Goal: Task Accomplishment & Management: Use online tool/utility

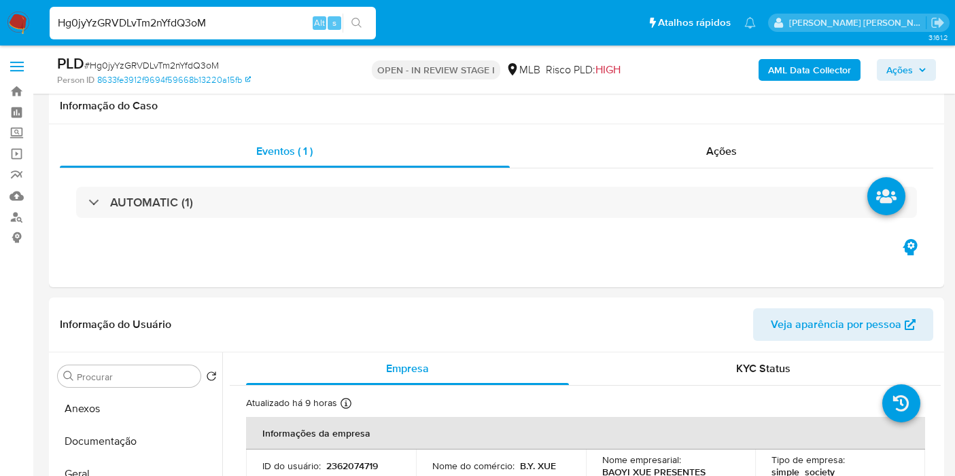
select select "10"
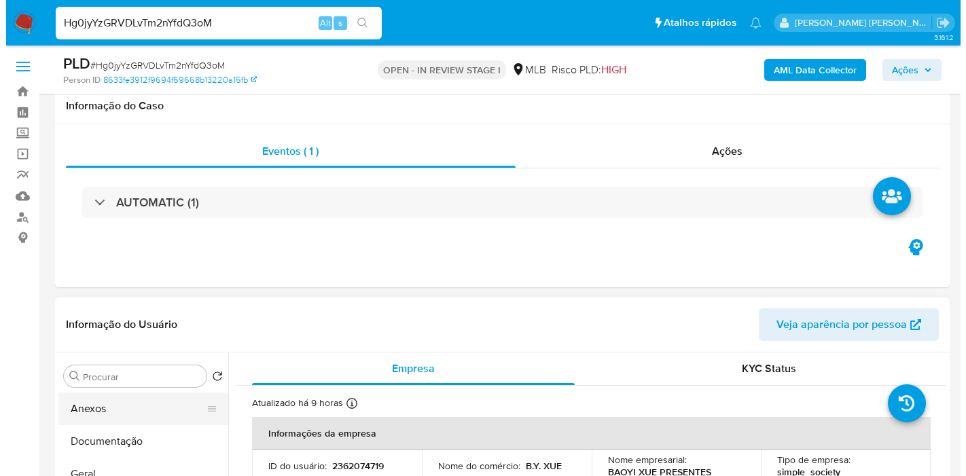
scroll to position [226, 0]
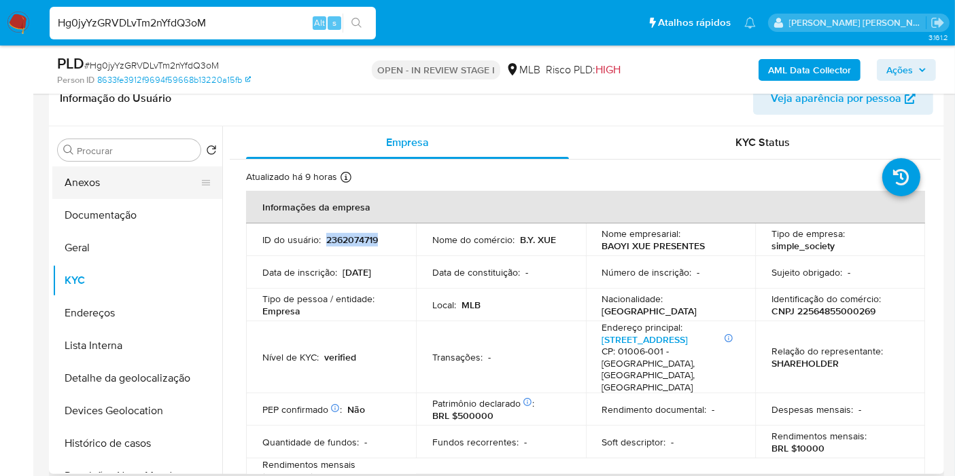
click at [133, 178] on button "Anexos" at bounding box center [131, 182] width 159 height 33
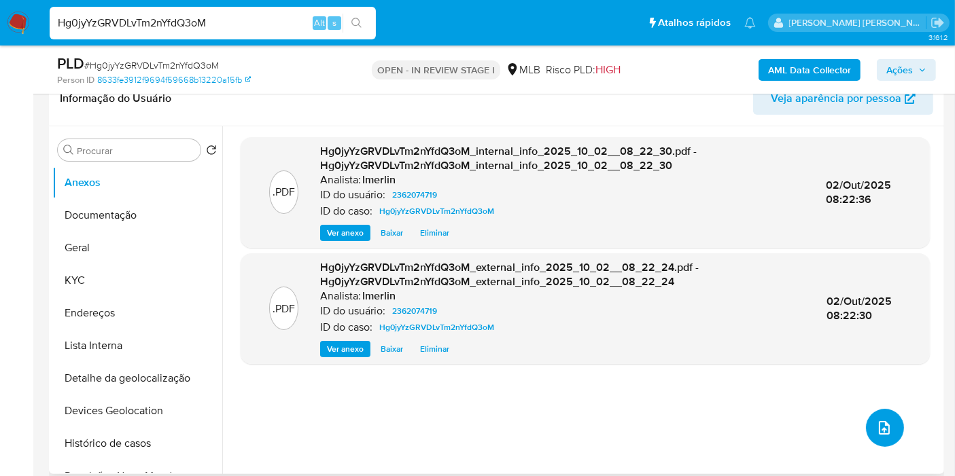
click at [879, 425] on icon "upload-file" at bounding box center [884, 428] width 16 height 16
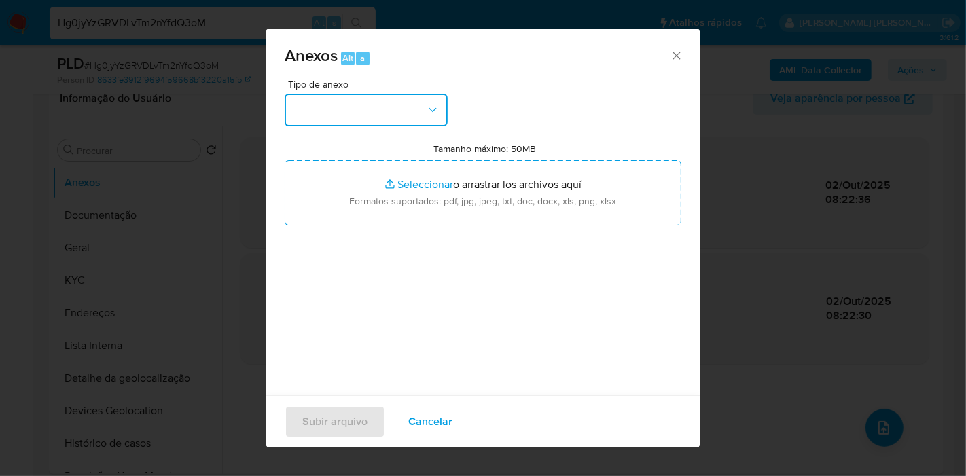
click at [384, 107] on button "button" at bounding box center [366, 110] width 163 height 33
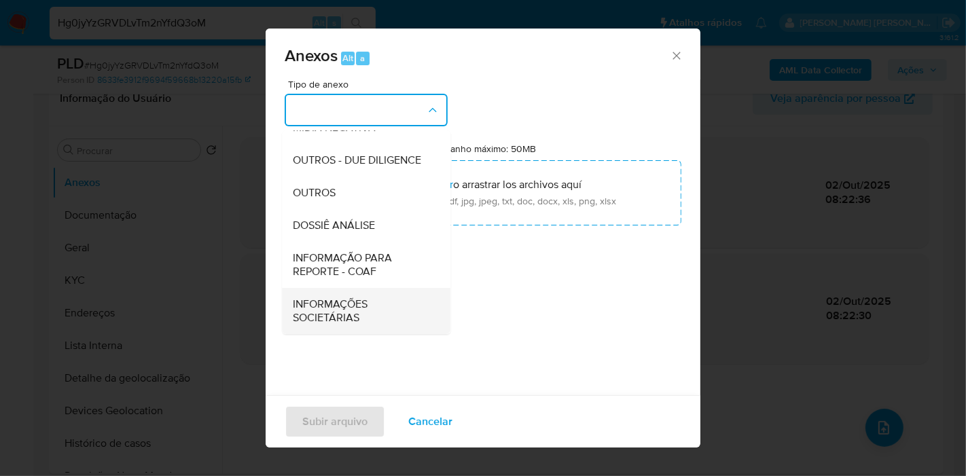
scroll to position [209, 0]
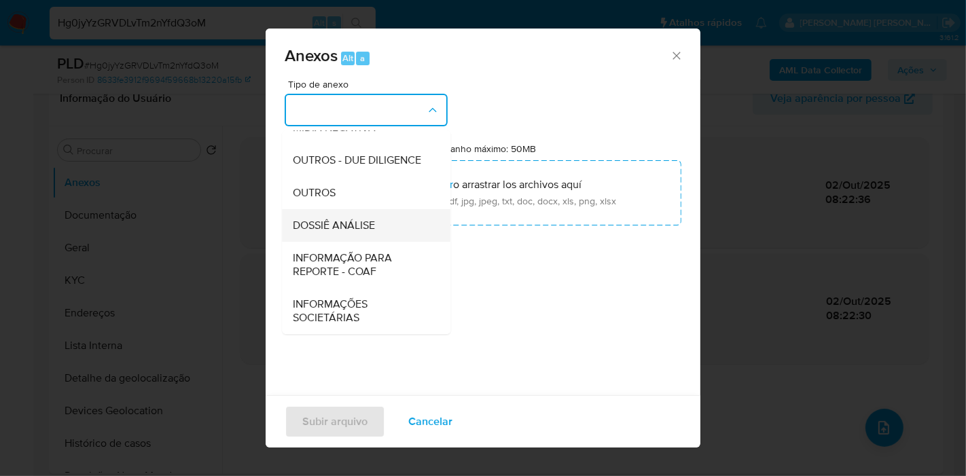
click at [374, 219] on span "DOSSIÊ ANÁLISE" at bounding box center [334, 226] width 82 height 14
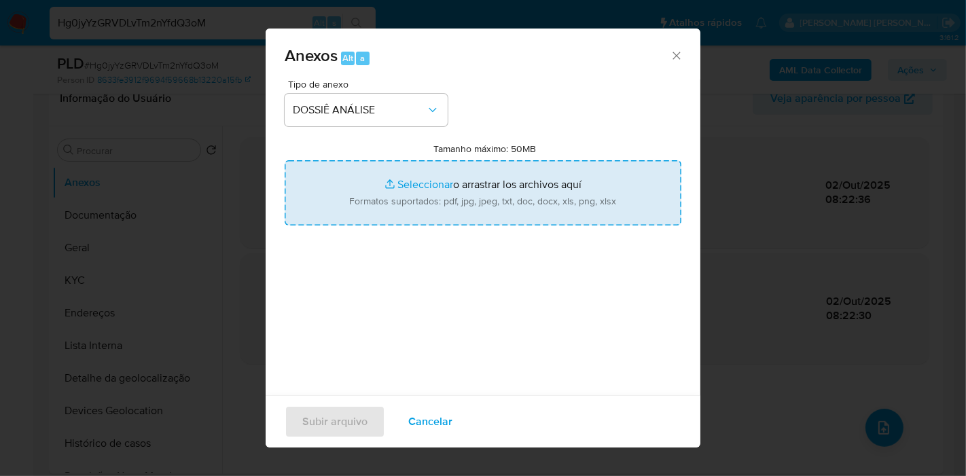
click at [488, 189] on input "Tamanho máximo: 50MB Seleccionar archivos" at bounding box center [483, 192] width 397 height 65
type input "C:\fakepath\SAR - XXX - CNPJ 22564855000269 - BAOYI XUE PRESENTES.pdf"
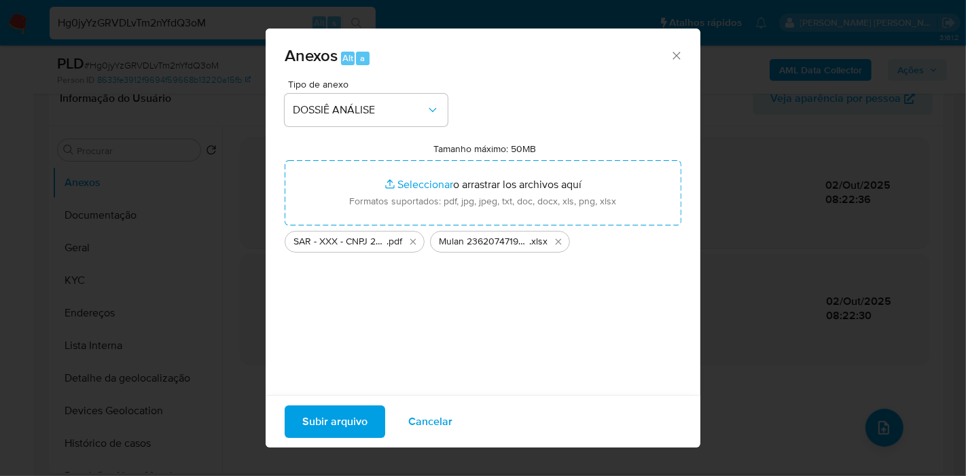
click at [334, 422] on span "Subir arquivo" at bounding box center [334, 422] width 65 height 30
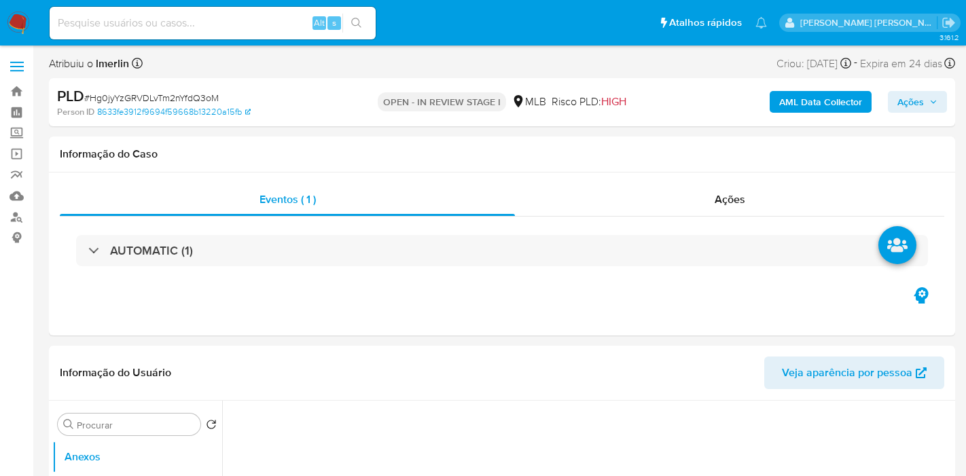
select select "10"
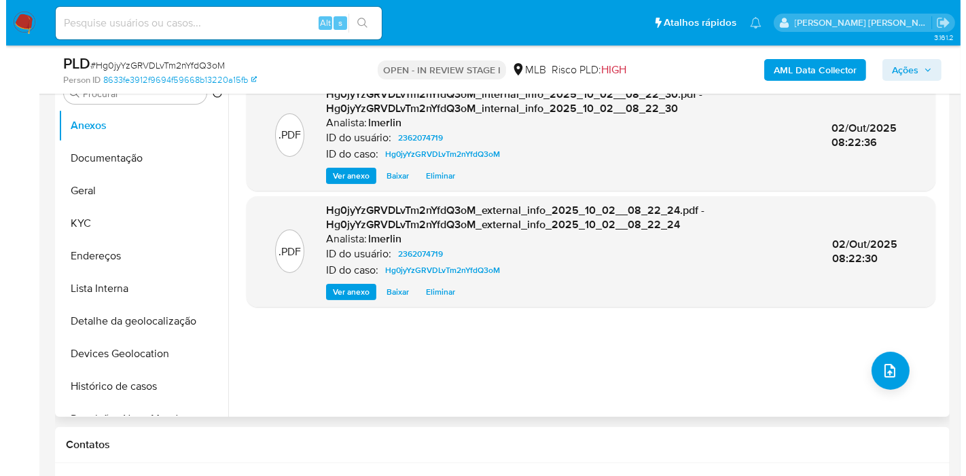
scroll to position [302, 0]
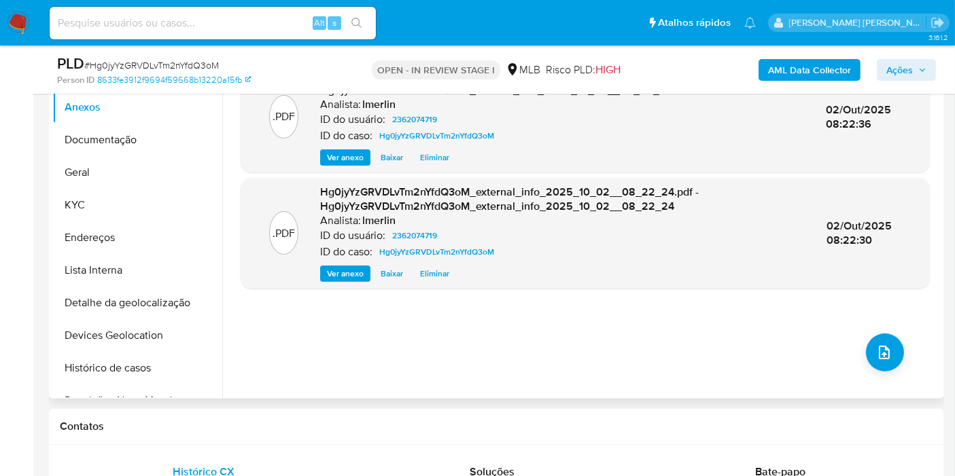
click at [917, 296] on div ".PDF Hg0jyYzGRVDLvTm2nYfdQ3oM_internal_info_2025_10_02__08_22_30.pdf - Hg0jyYzG…" at bounding box center [585, 225] width 689 height 326
click at [866, 336] on button "upload-file" at bounding box center [885, 353] width 38 height 38
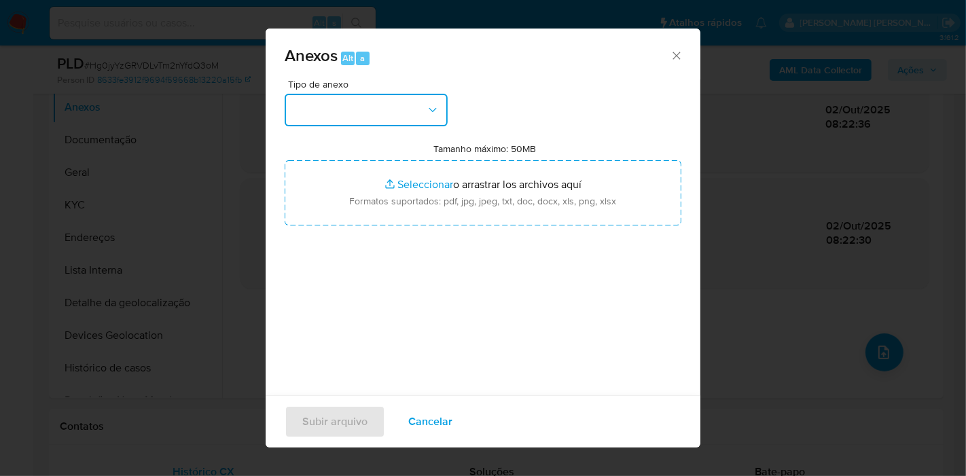
click at [417, 124] on button "button" at bounding box center [366, 110] width 163 height 33
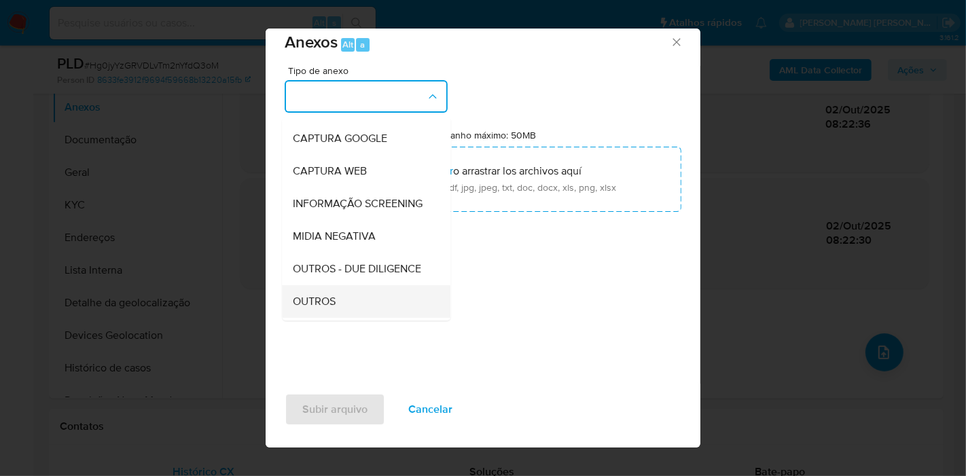
scroll to position [151, 0]
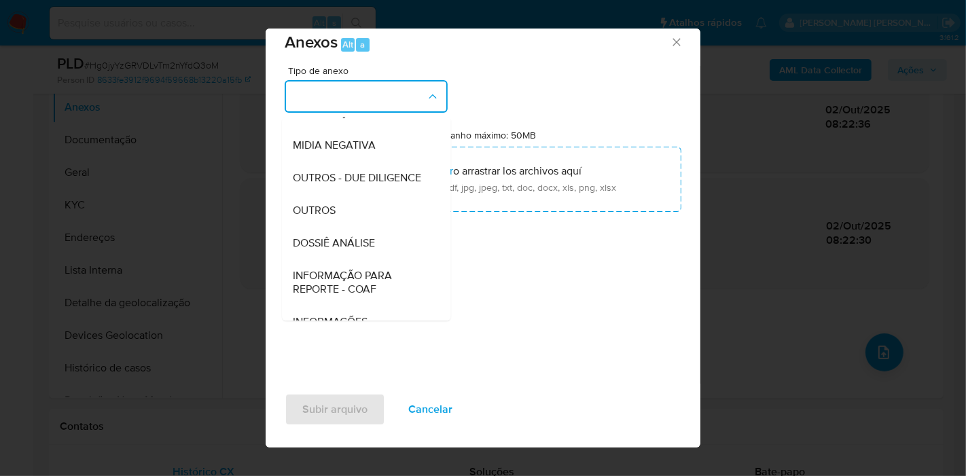
click at [362, 250] on span "DOSSIÊ ANÁLISE" at bounding box center [334, 243] width 82 height 14
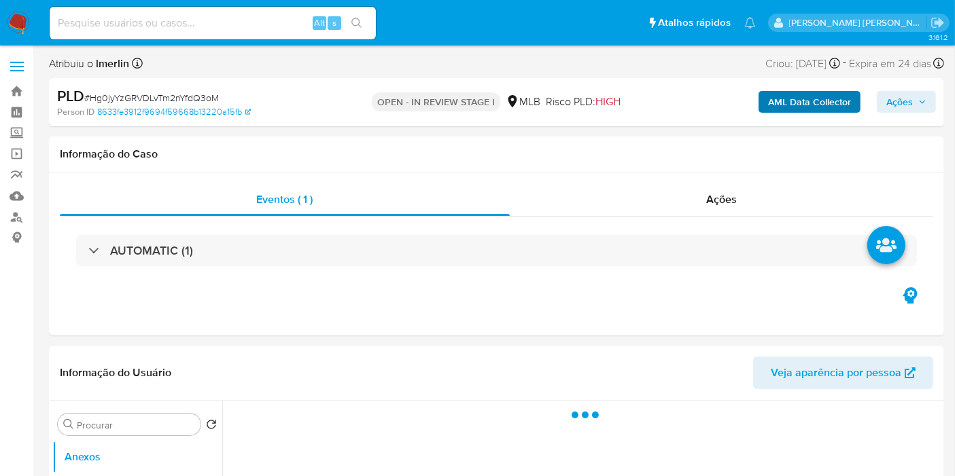
select select "10"
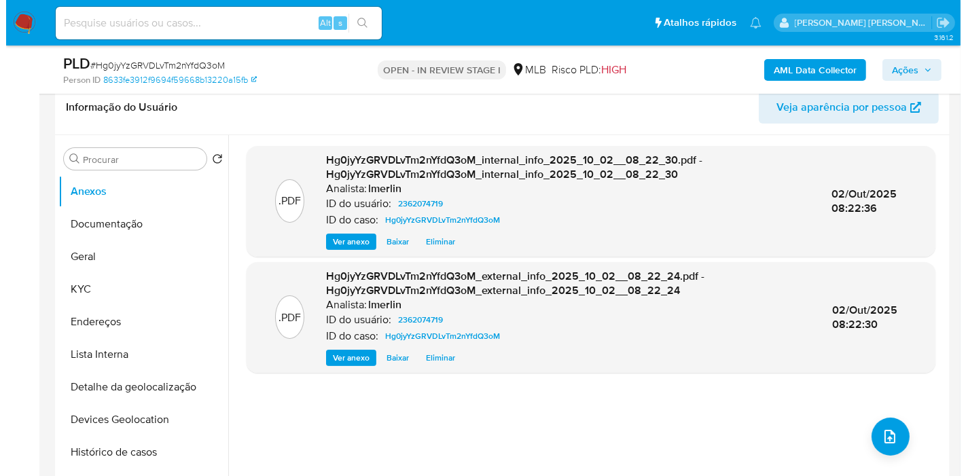
scroll to position [302, 0]
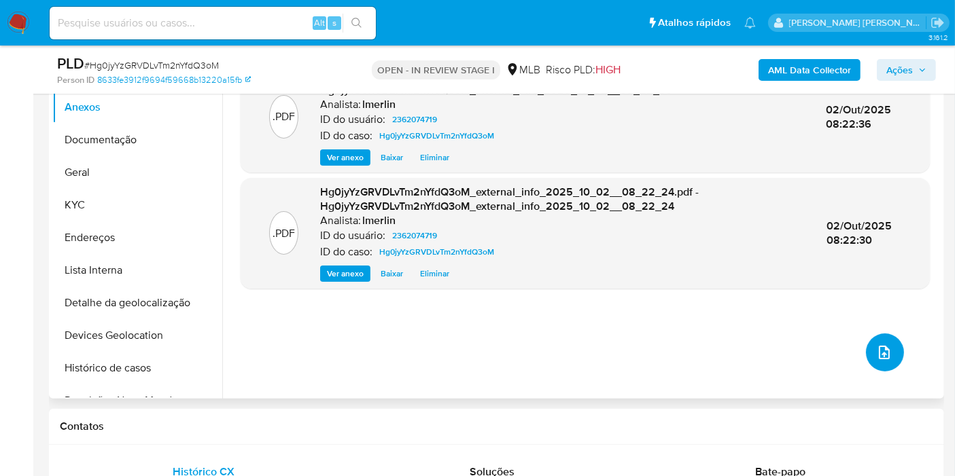
click at [885, 357] on span "upload-file" at bounding box center [884, 353] width 16 height 16
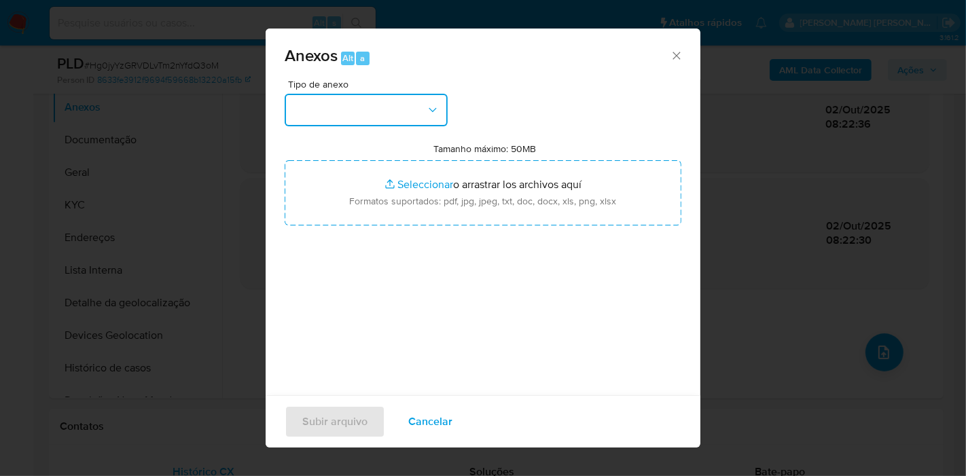
click at [321, 125] on button "button" at bounding box center [366, 110] width 163 height 33
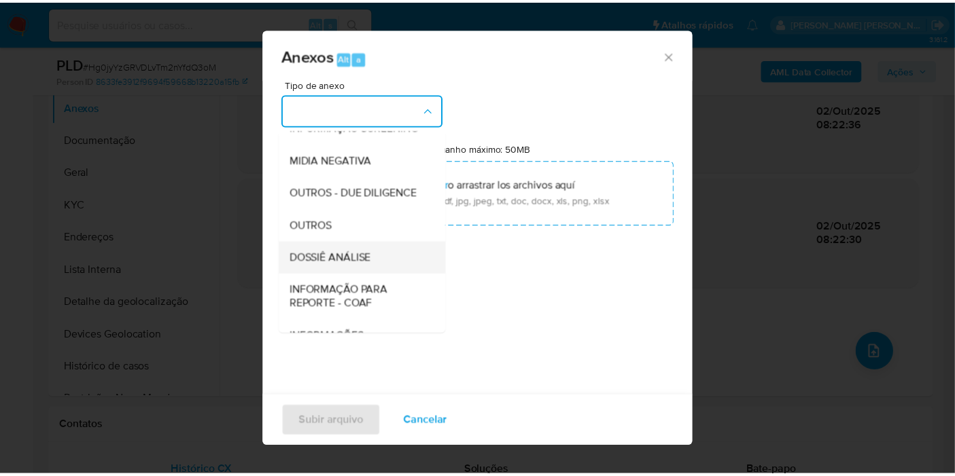
scroll to position [151, 0]
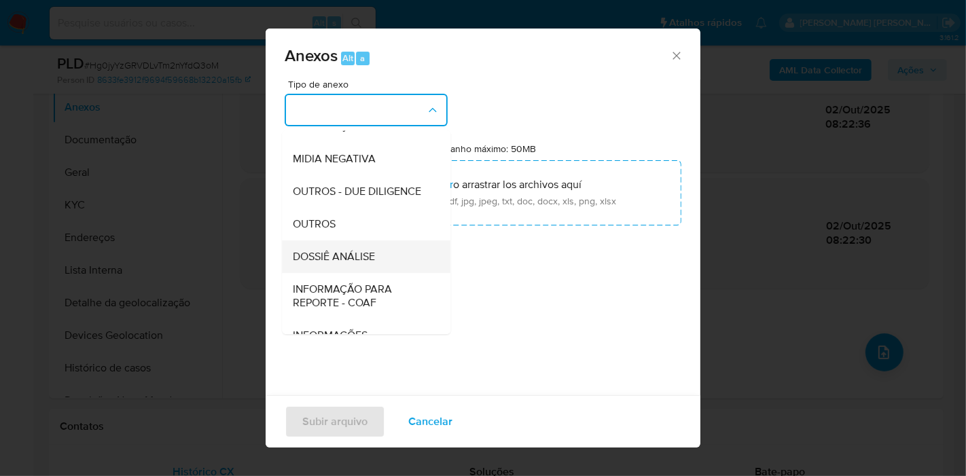
click at [370, 264] on span "DOSSIÊ ANÁLISE" at bounding box center [334, 257] width 82 height 14
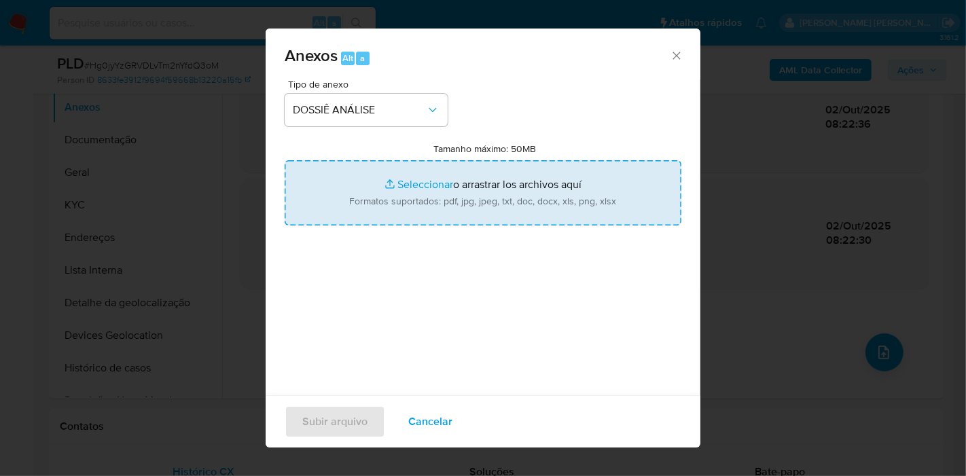
click at [446, 183] on input "Tamanho máximo: 50MB Seleccionar archivos" at bounding box center [483, 192] width 397 height 65
type input "C:\fakepath\SAR - XXX - CNPJ 22564855000269 - BAOYI XUE PRESENTES.pdf"
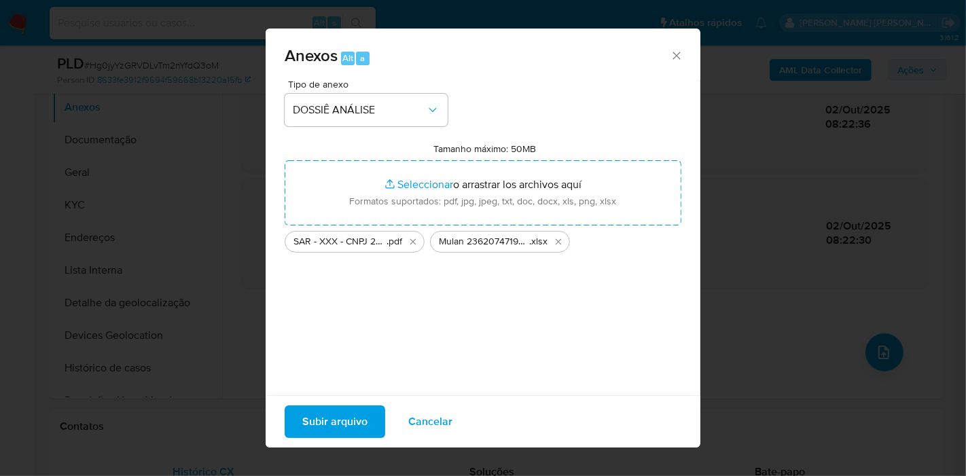
click at [356, 426] on span "Subir arquivo" at bounding box center [334, 422] width 65 height 30
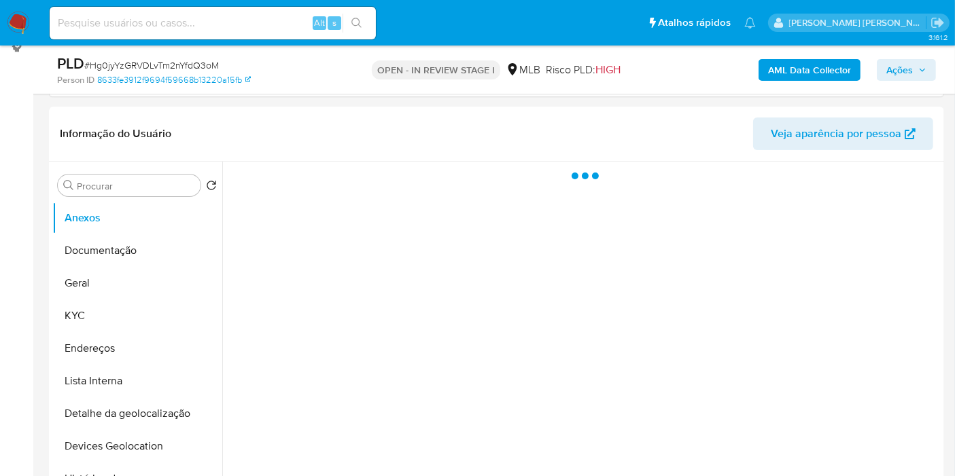
scroll to position [226, 0]
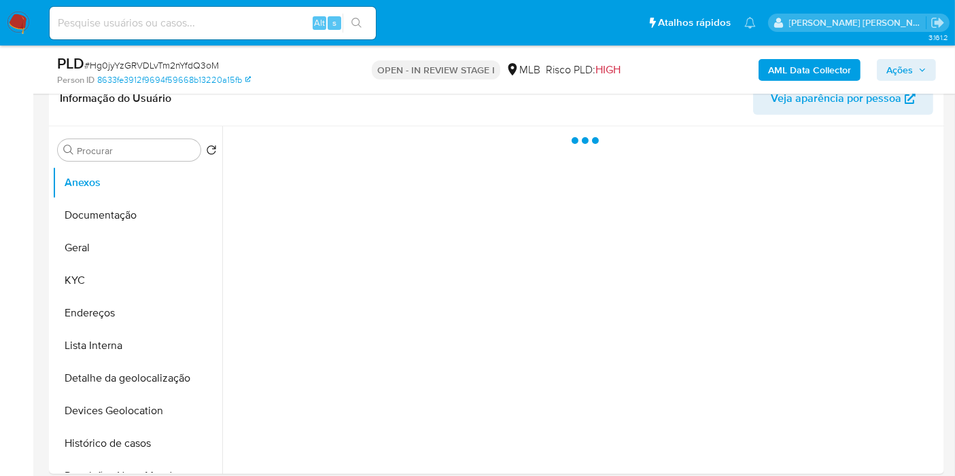
select select "10"
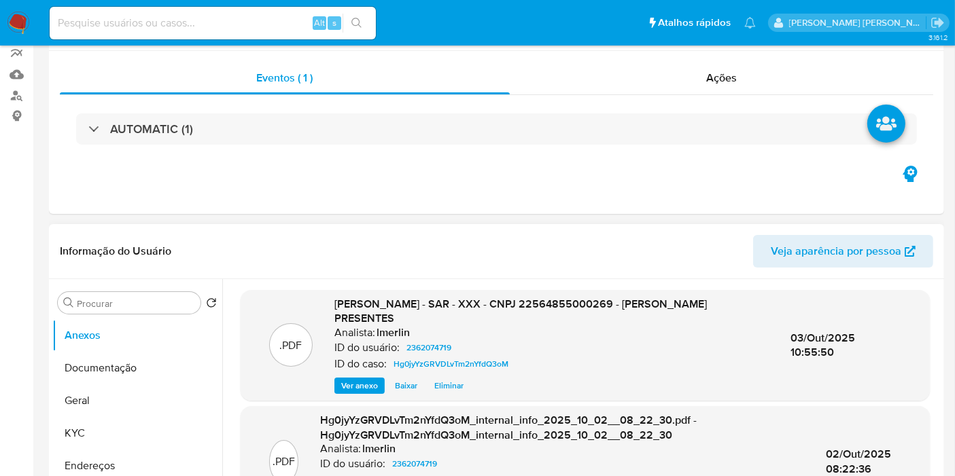
scroll to position [0, 0]
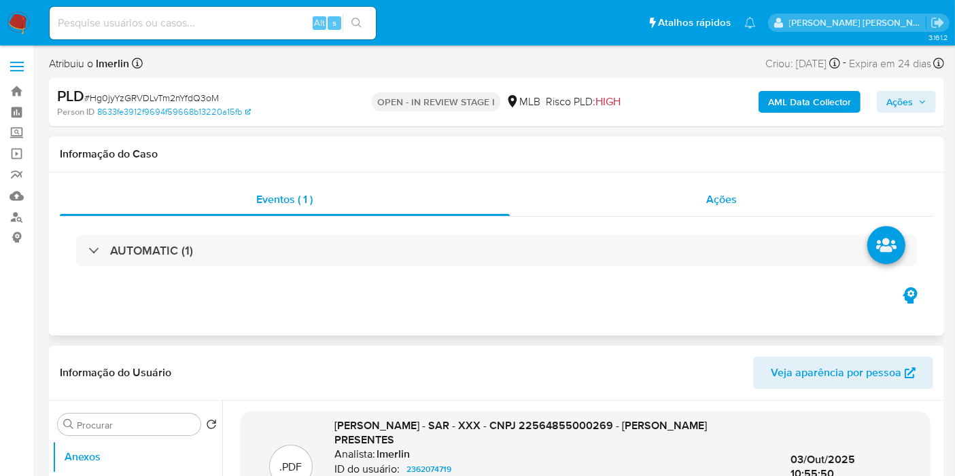
click at [706, 190] on div "Ações" at bounding box center [722, 199] width 424 height 33
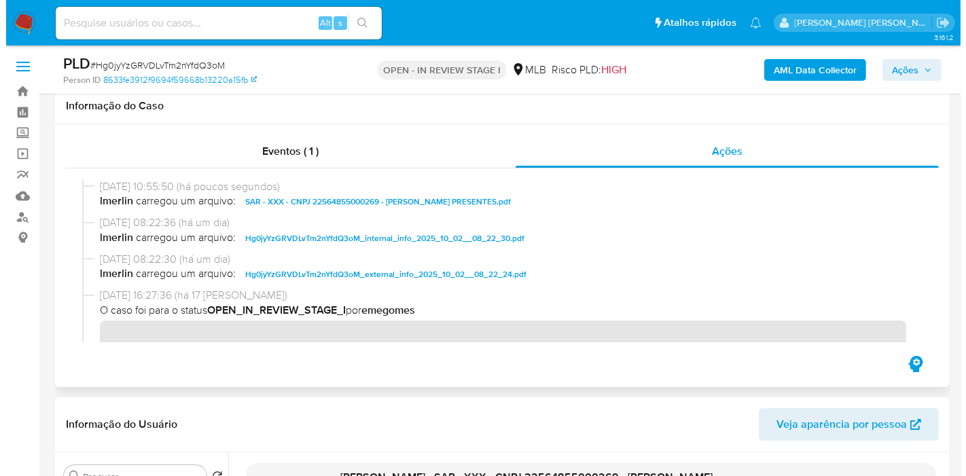
scroll to position [302, 0]
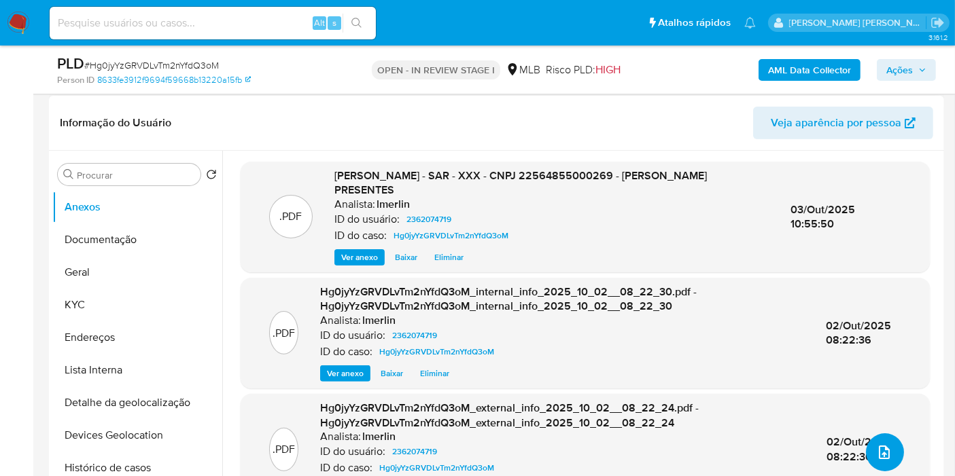
click at [891, 450] on button "upload-file" at bounding box center [885, 453] width 38 height 38
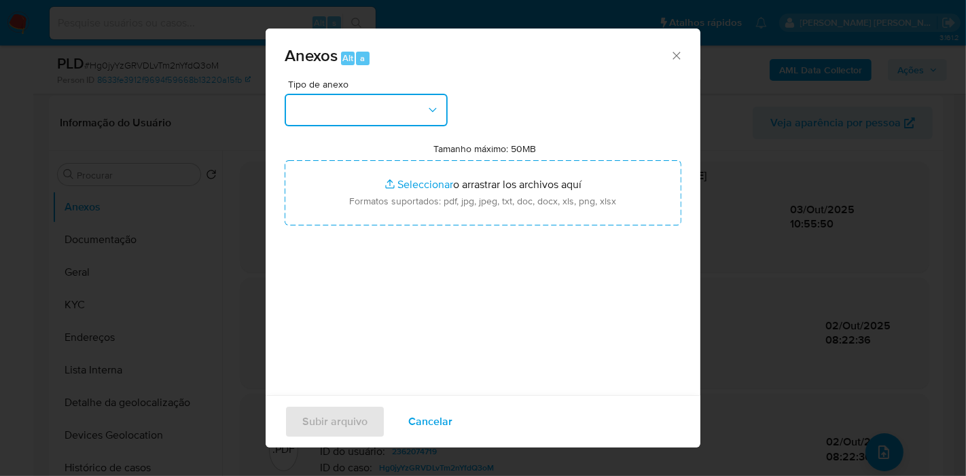
click at [404, 109] on button "button" at bounding box center [366, 110] width 163 height 33
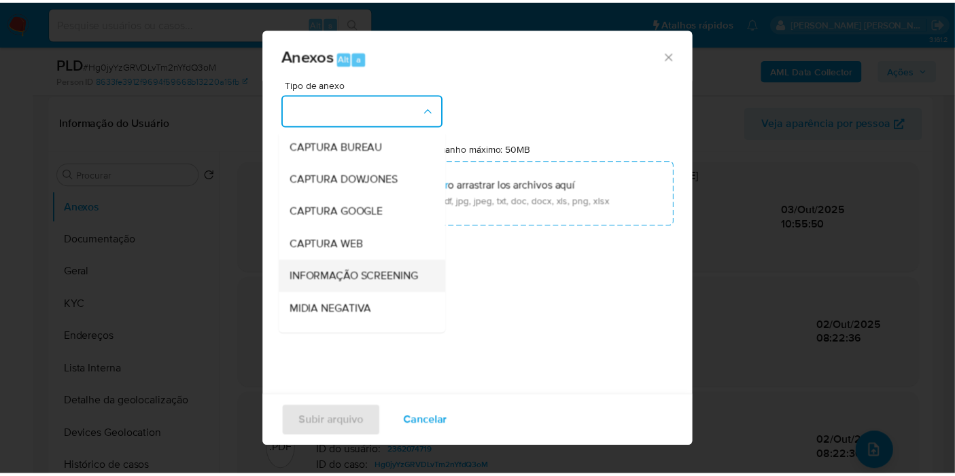
scroll to position [151, 0]
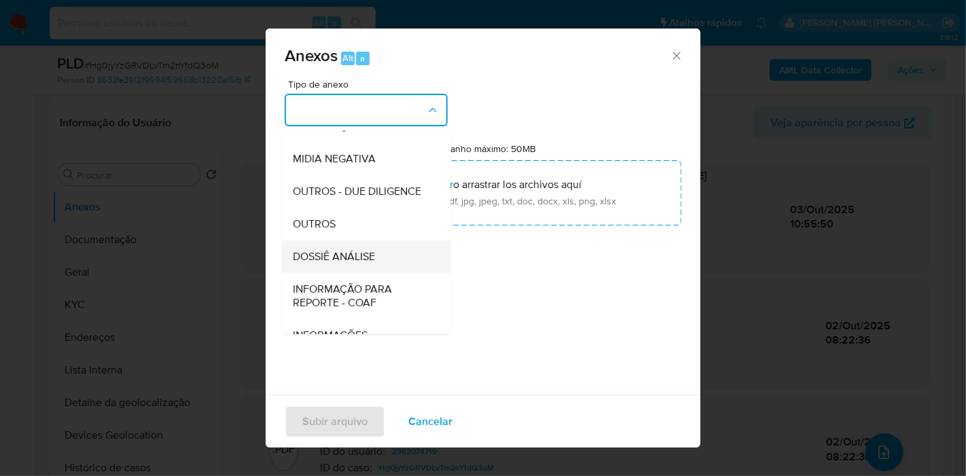
click at [368, 264] on span "DOSSIÊ ANÁLISE" at bounding box center [334, 257] width 82 height 14
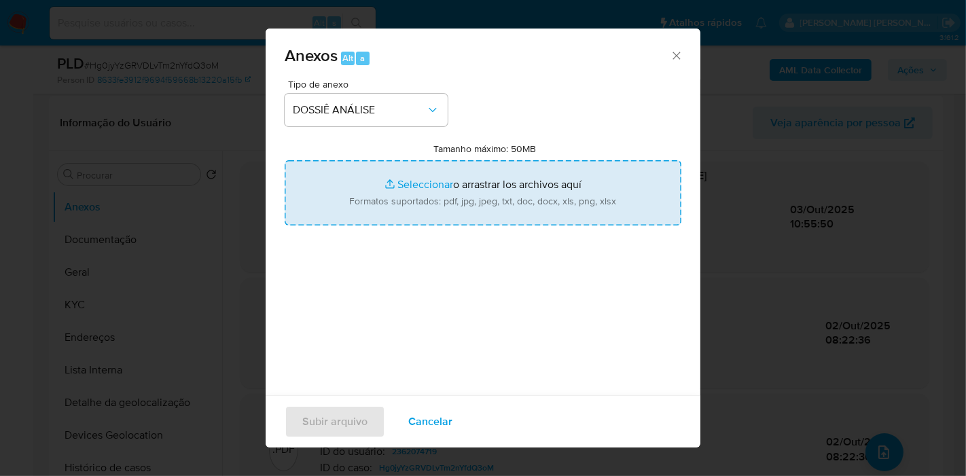
click at [466, 183] on input "Tamanho máximo: 50MB Seleccionar archivos" at bounding box center [483, 192] width 397 height 65
type input "C:\fakepath\Mulan 2362074719_2025_10_02_07_32_44.xlsx"
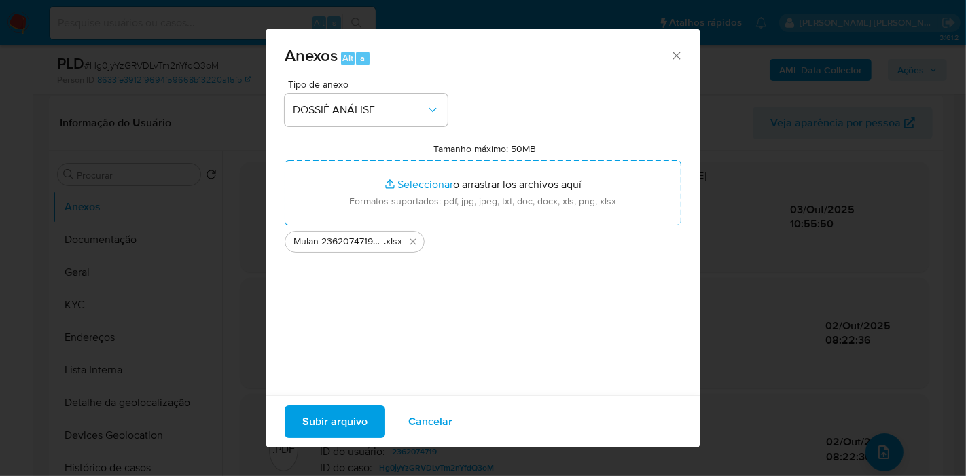
click at [312, 424] on span "Subir arquivo" at bounding box center [334, 422] width 65 height 30
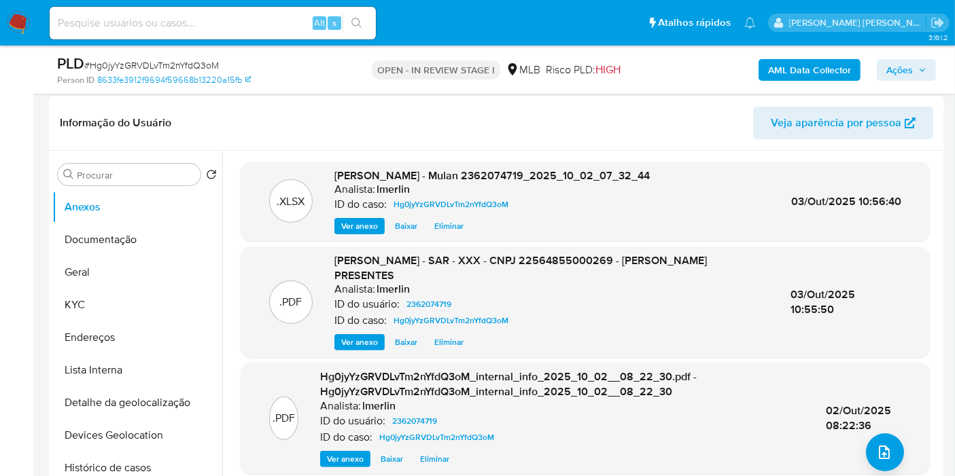
click at [472, 143] on div "Informação do Usuário Veja aparência por pessoa" at bounding box center [496, 123] width 895 height 55
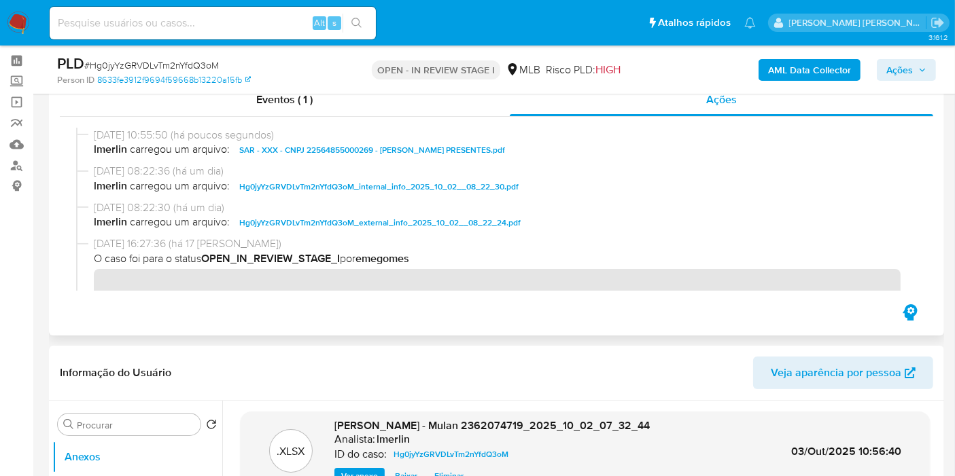
scroll to position [0, 0]
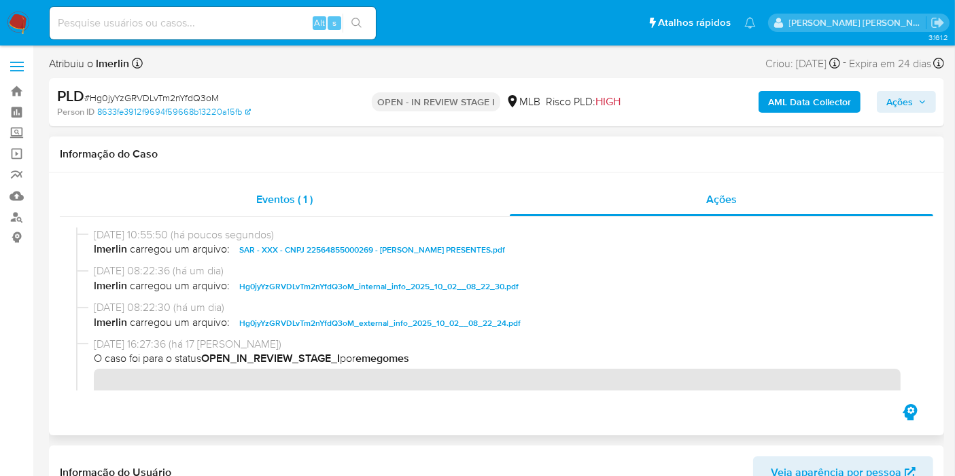
click at [435, 207] on div "Eventos ( 1 )" at bounding box center [285, 199] width 450 height 33
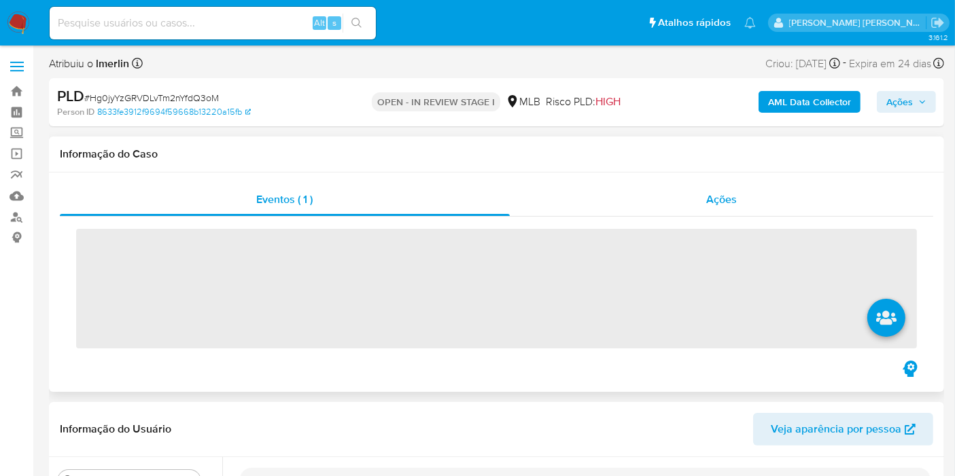
click at [643, 188] on div "Ações" at bounding box center [722, 199] width 424 height 33
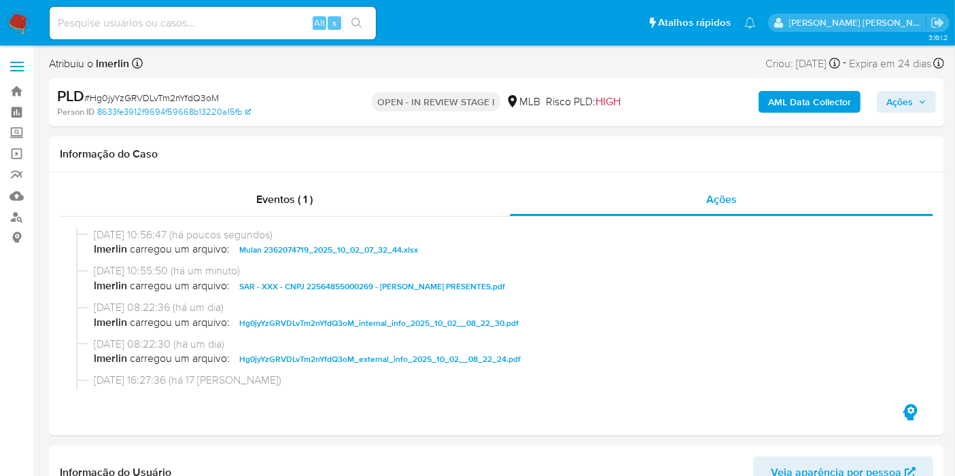
click at [902, 105] on span "Ações" at bounding box center [899, 102] width 27 height 22
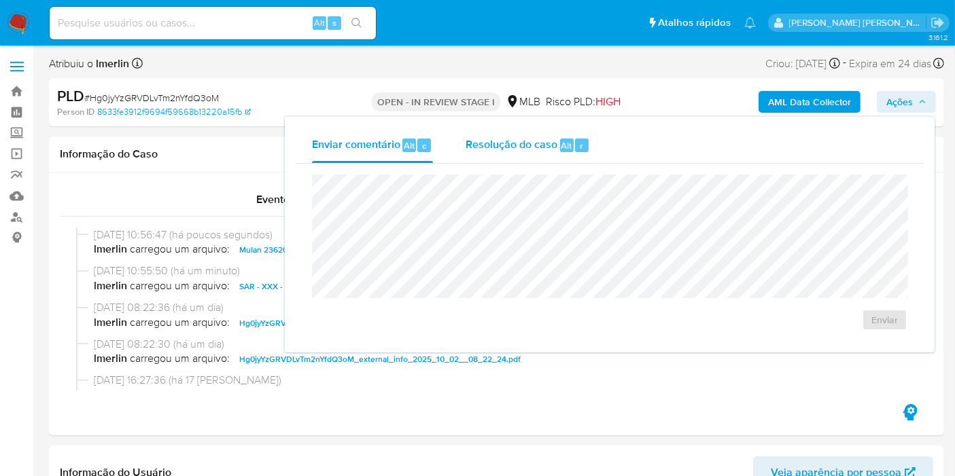
click at [470, 137] on span "Resolução do caso" at bounding box center [512, 145] width 92 height 16
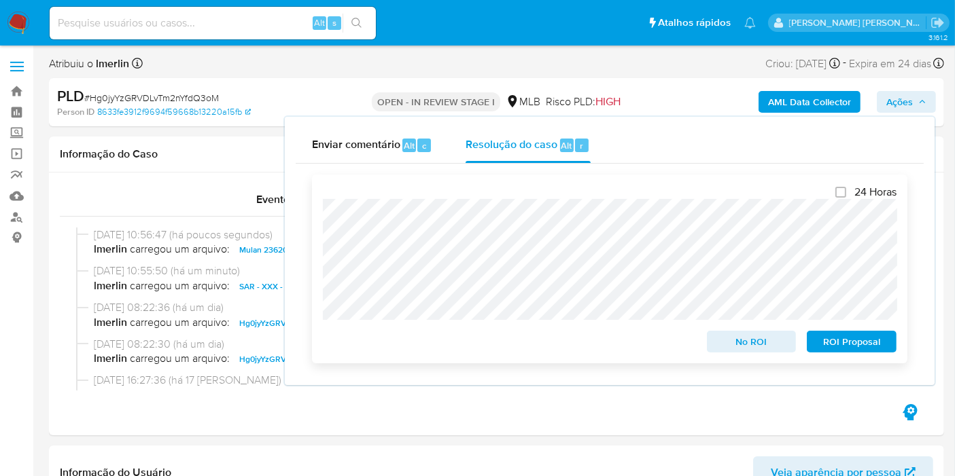
click at [852, 343] on span "ROI Proposal" at bounding box center [851, 341] width 71 height 19
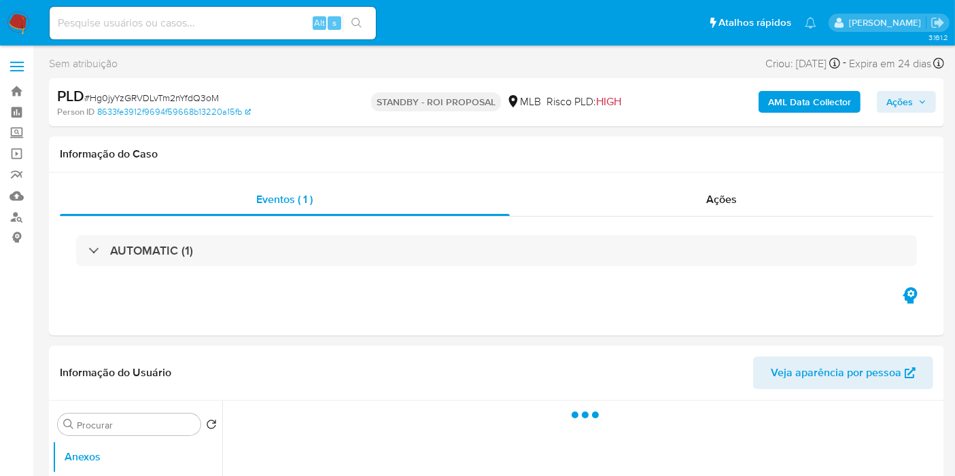
select select "10"
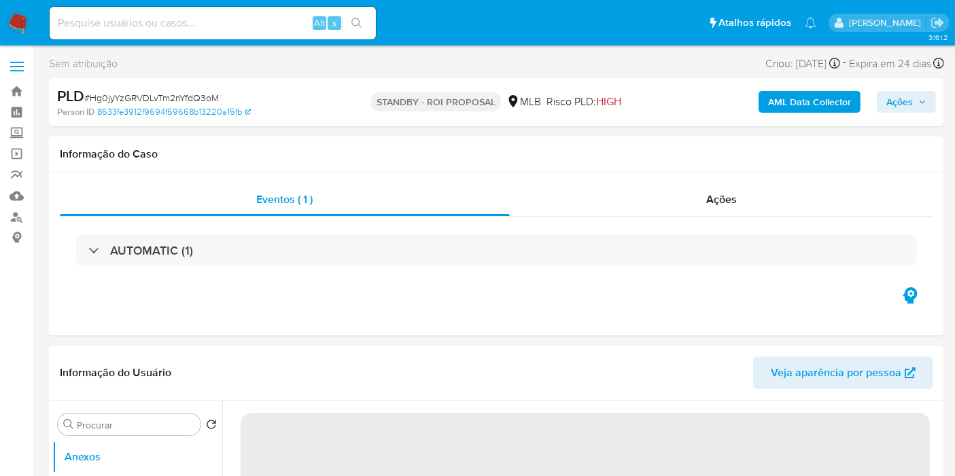
click at [272, 33] on div "Alt s" at bounding box center [213, 23] width 326 height 33
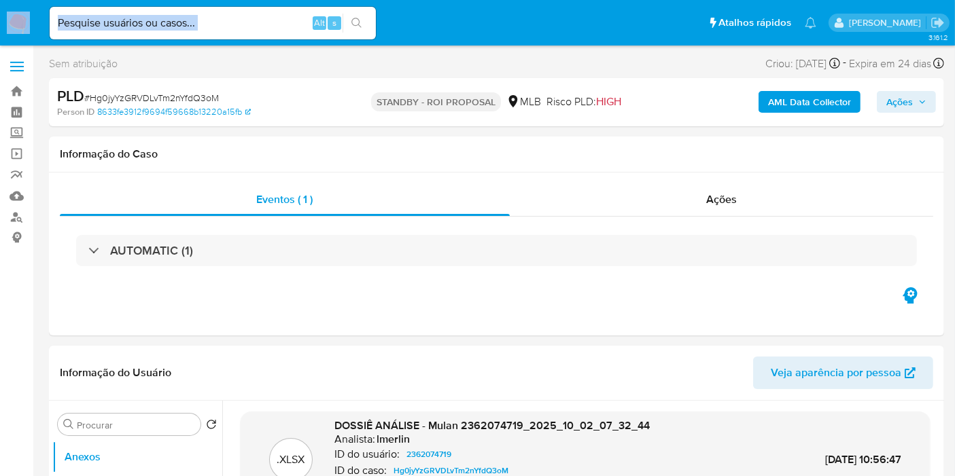
click at [272, 32] on div "Alt s" at bounding box center [213, 23] width 326 height 33
click at [279, 24] on input at bounding box center [213, 23] width 326 height 18
paste input "FMij7K1hHmhzng9RbUCdf2Nl"
type input "FMij7K1hHmhzng9RbUCdf2Nl"
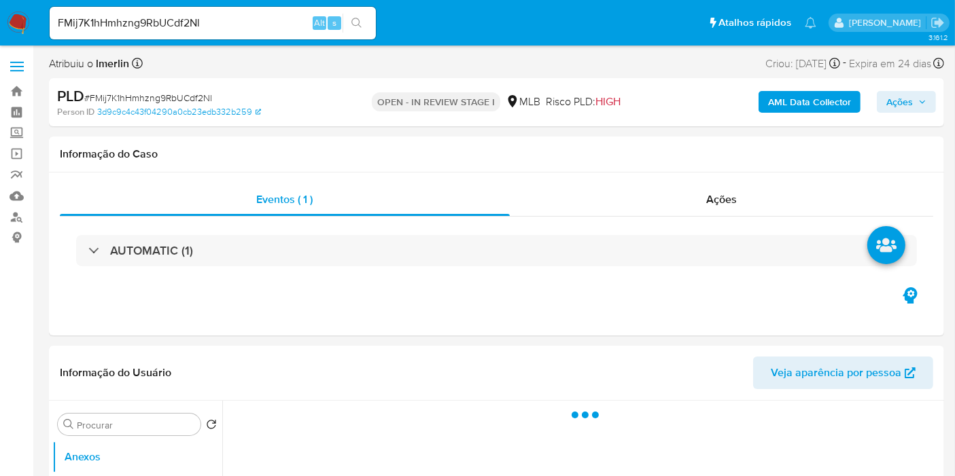
select select "10"
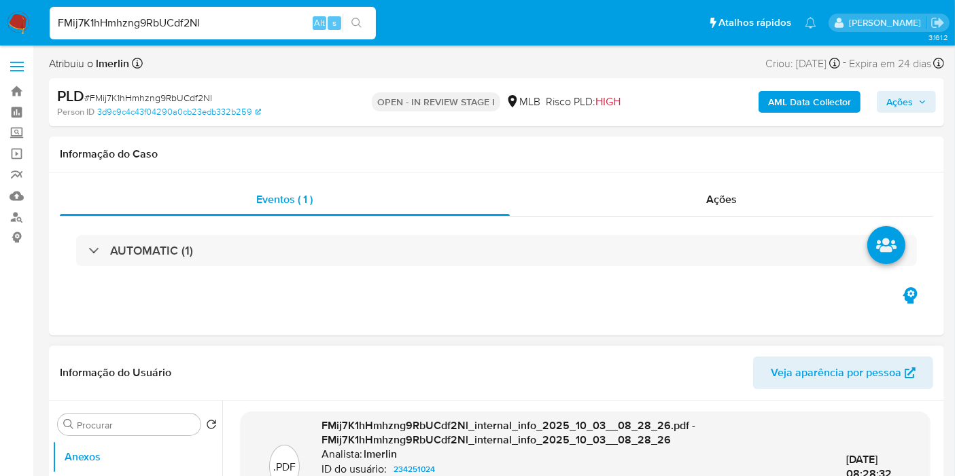
scroll to position [151, 0]
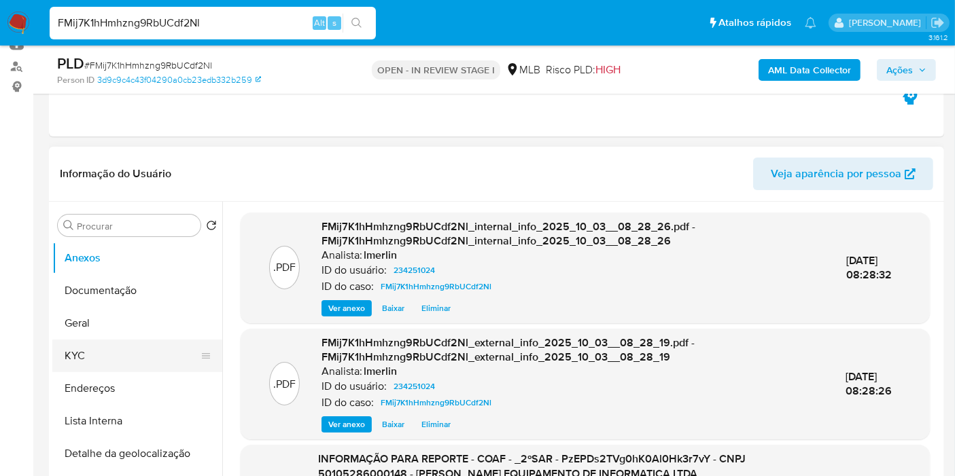
click at [110, 364] on button "KYC" at bounding box center [131, 356] width 159 height 33
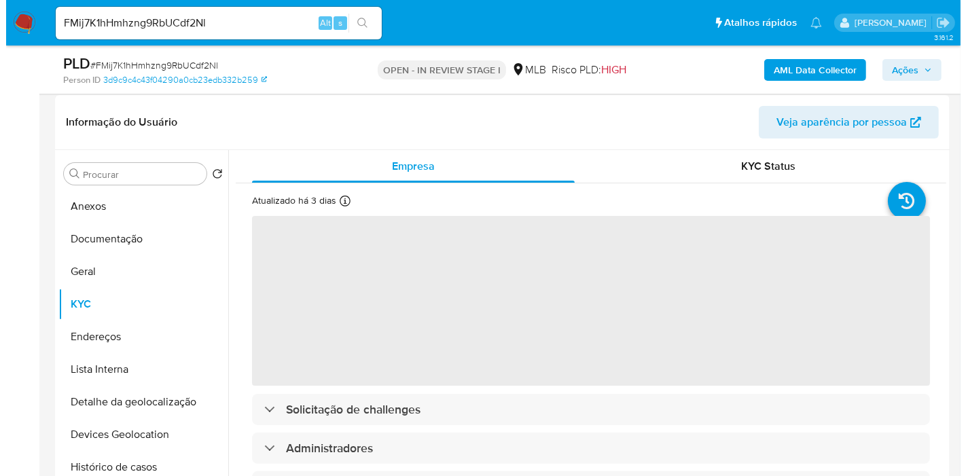
scroll to position [226, 0]
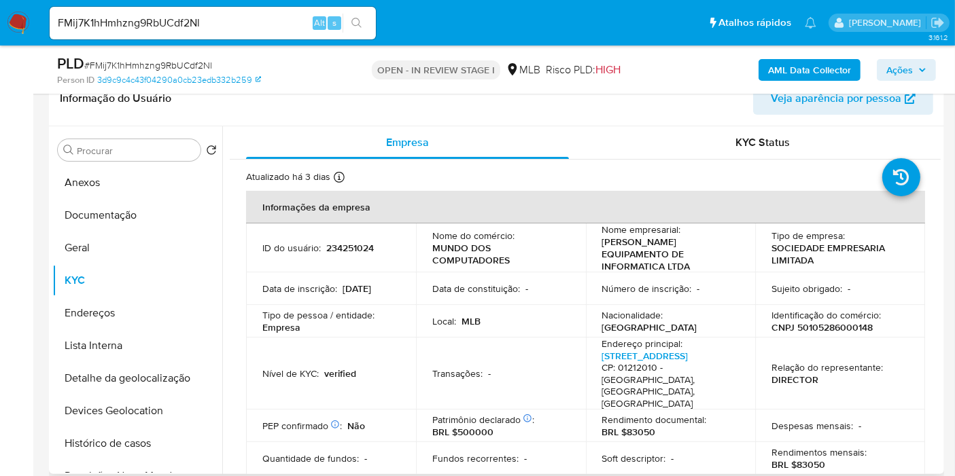
click at [836, 328] on p "CNPJ 50105286000148" at bounding box center [821, 327] width 101 height 12
copy p "50105286000148"
click at [792, 74] on b "AML Data Collector" at bounding box center [809, 70] width 83 height 22
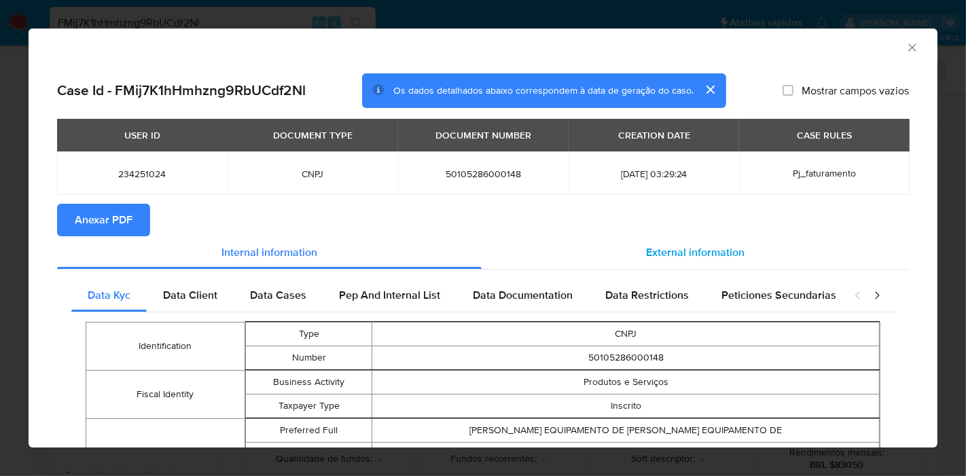
click at [694, 266] on div "External information" at bounding box center [695, 252] width 427 height 33
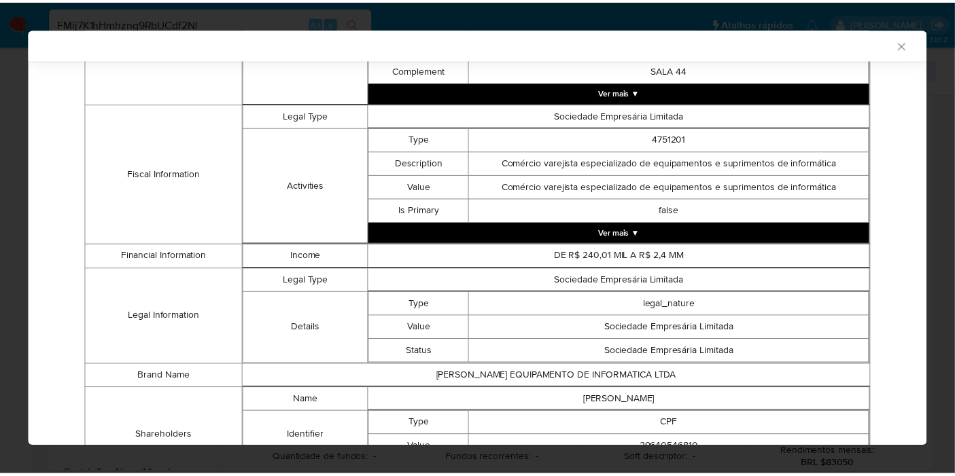
scroll to position [612, 0]
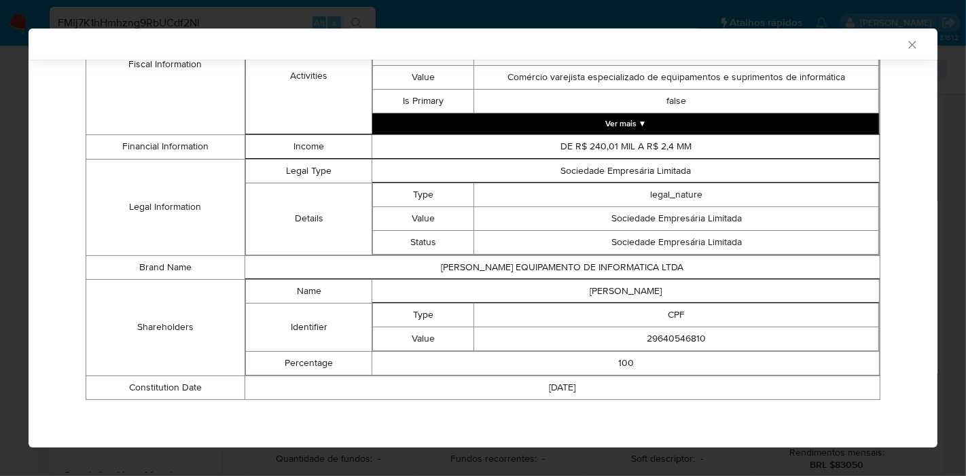
click at [622, 293] on td "ADRIANO DA SILVA ARAUJO" at bounding box center [626, 291] width 508 height 24
copy td "ADRIANO DA SILVA ARAUJO"
click at [667, 336] on td "29640546810" at bounding box center [676, 339] width 405 height 24
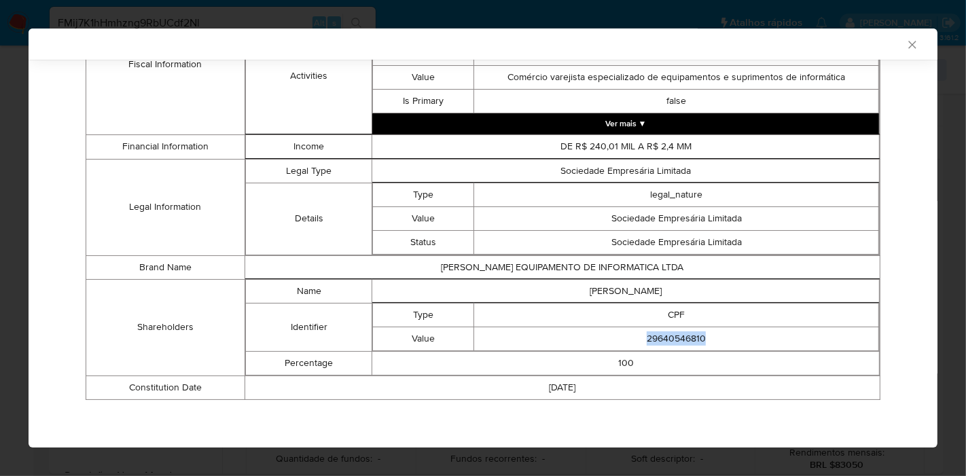
click at [667, 336] on td "29640546810" at bounding box center [676, 339] width 405 height 24
copy td "29640546810"
click at [890, 46] on div "AML Data Collector" at bounding box center [472, 44] width 868 height 12
click at [892, 46] on div "AML Data Collector" at bounding box center [472, 44] width 868 height 12
click at [906, 46] on icon "Fechar a janela" at bounding box center [913, 45] width 14 height 14
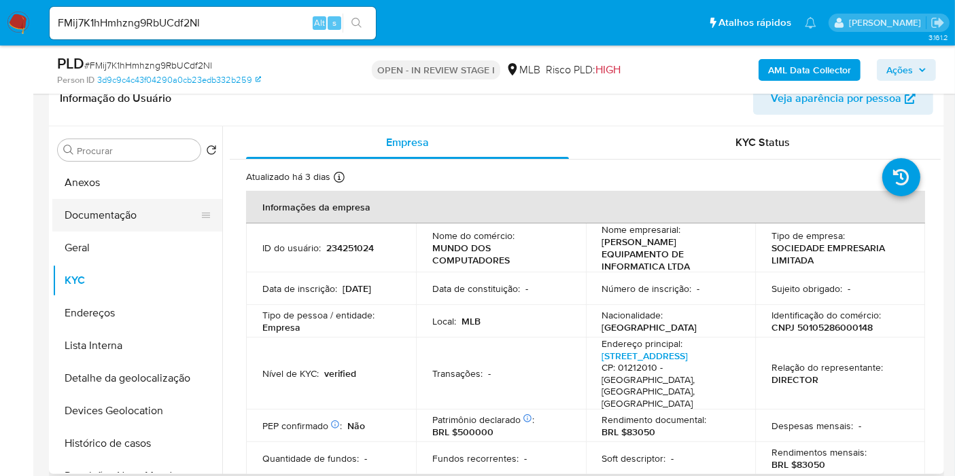
click at [133, 215] on button "Documentação" at bounding box center [131, 215] width 159 height 33
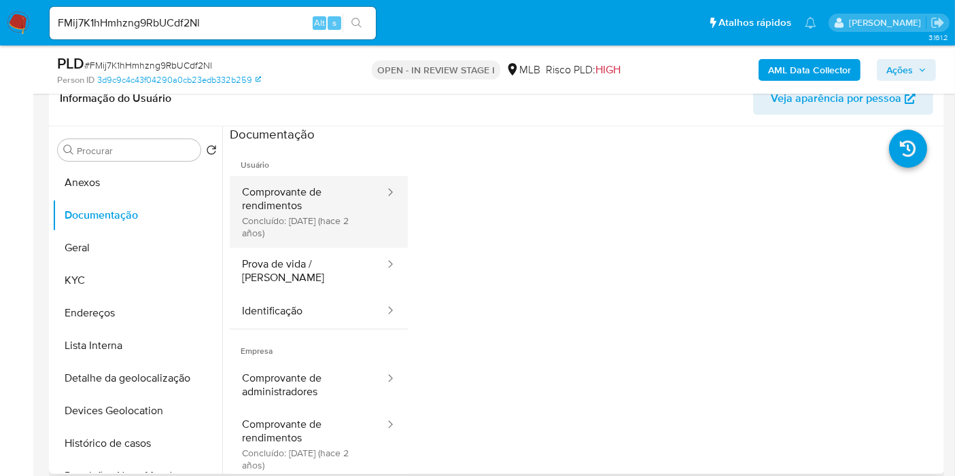
click at [330, 228] on button "Comprovante de rendimentos Concluído: 02/02/2024 (hace 2 años)" at bounding box center [308, 212] width 156 height 72
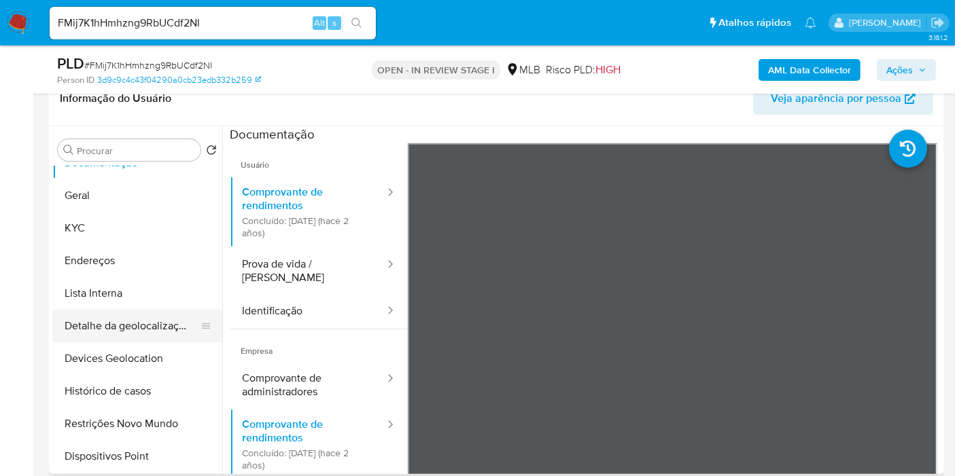
scroll to position [75, 0]
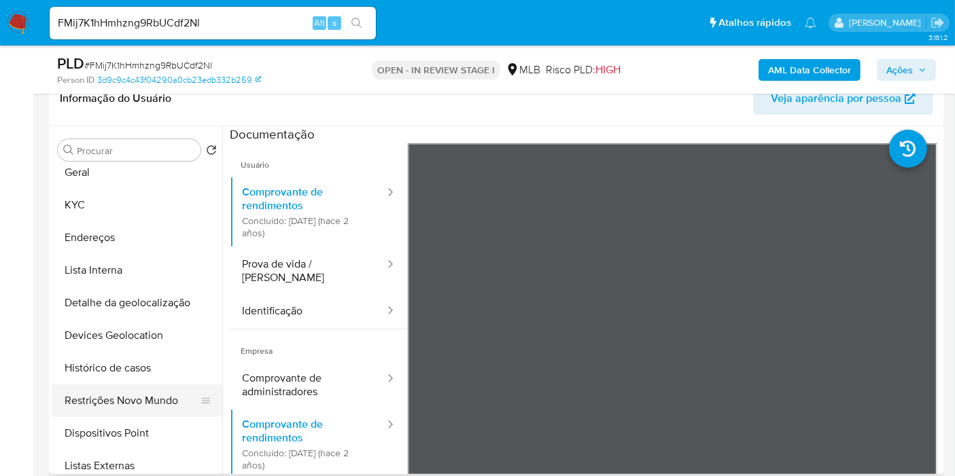
click at [150, 396] on button "Restrições Novo Mundo" at bounding box center [131, 401] width 159 height 33
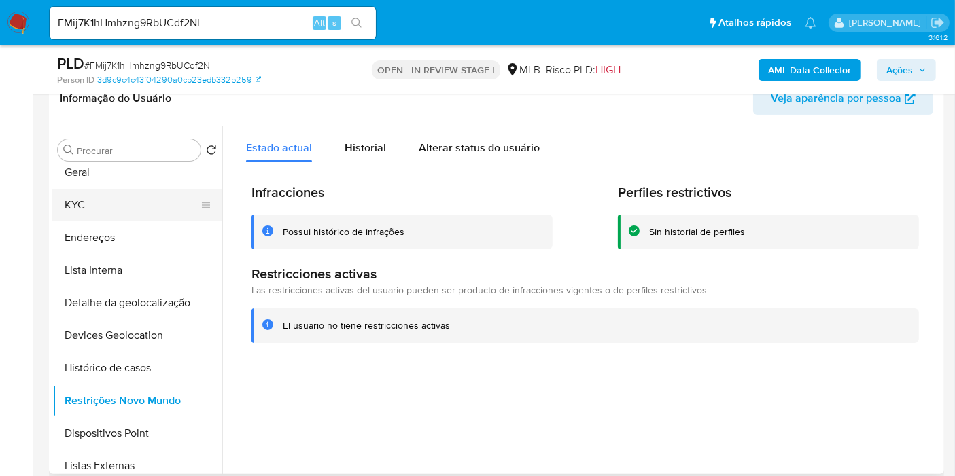
click at [83, 208] on button "KYC" at bounding box center [131, 205] width 159 height 33
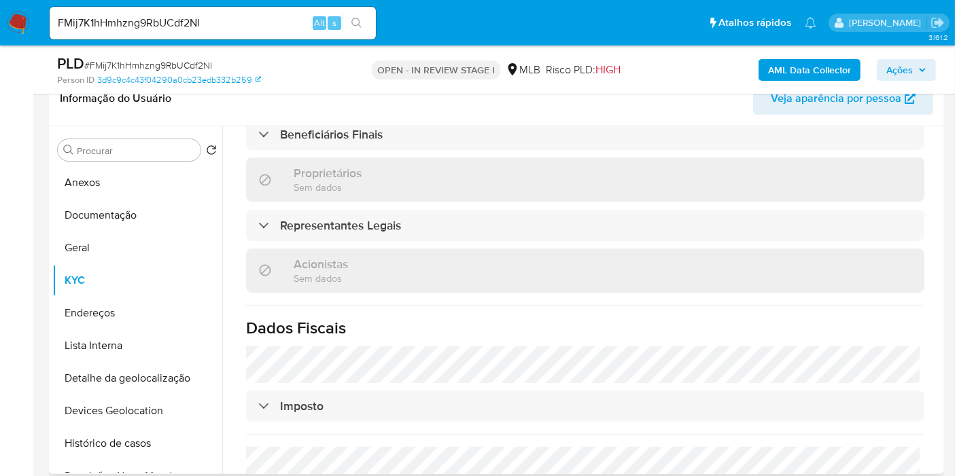
scroll to position [830, 0]
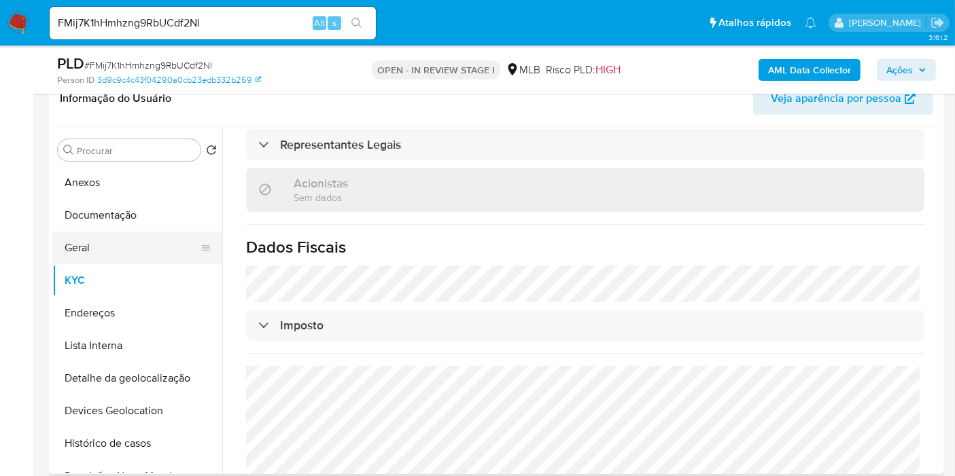
click at [60, 249] on button "Geral" at bounding box center [131, 248] width 159 height 33
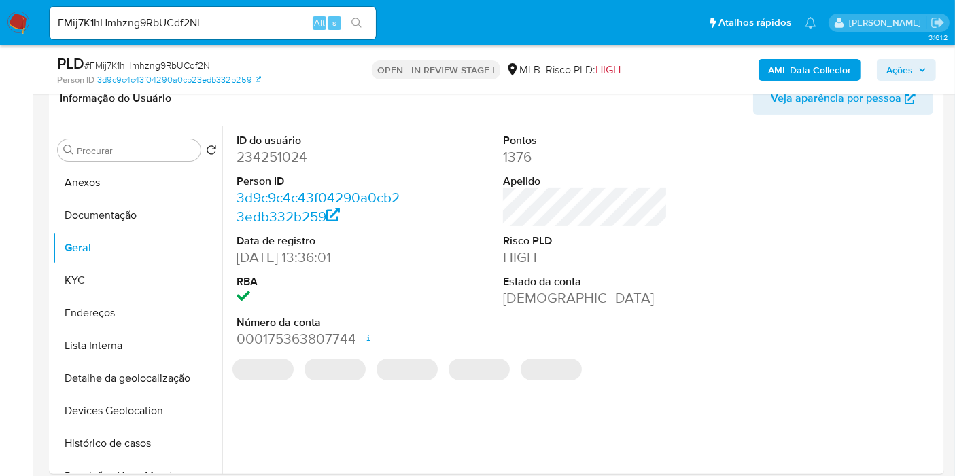
click at [763, 246] on div at bounding box center [852, 241] width 178 height 230
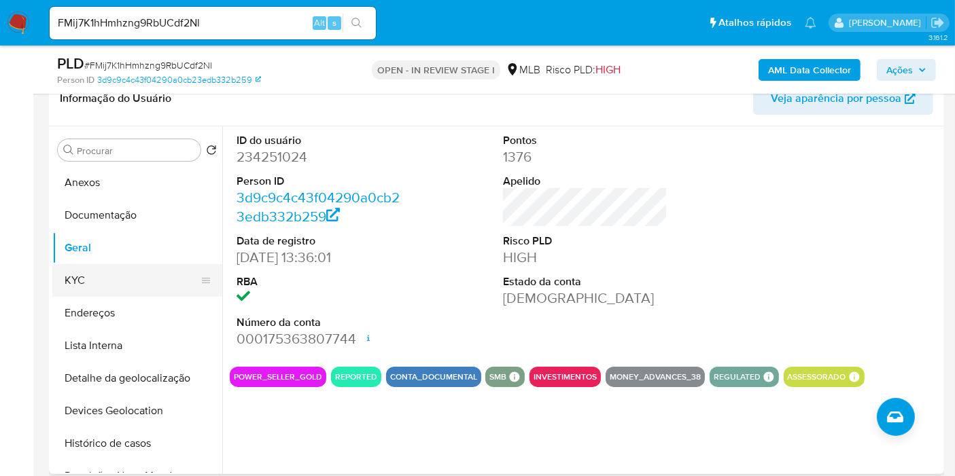
click at [111, 282] on button "KYC" at bounding box center [131, 280] width 159 height 33
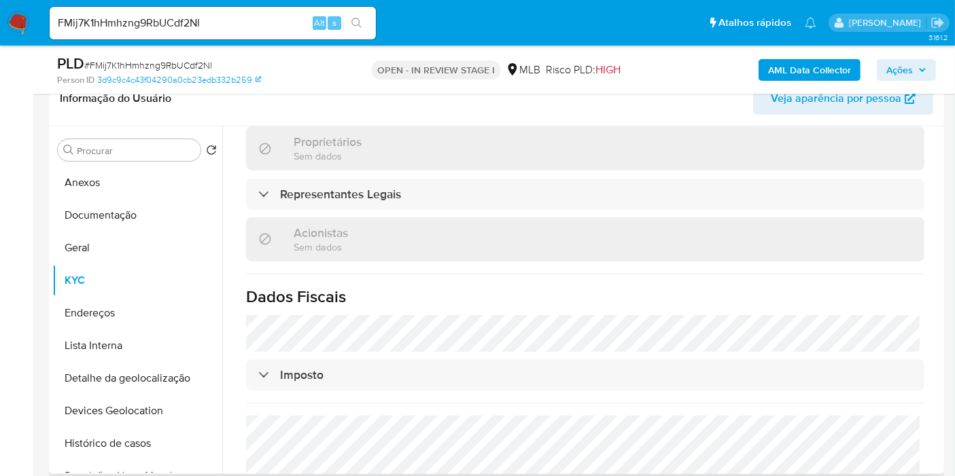
scroll to position [861, 0]
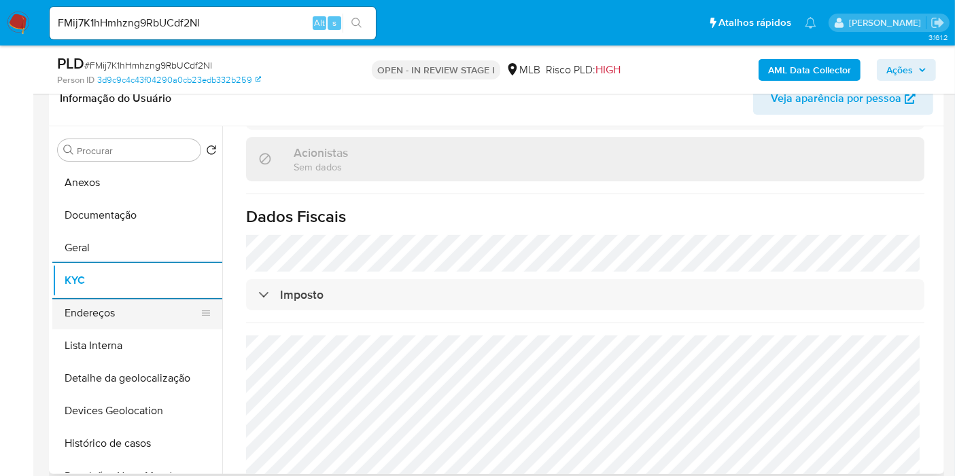
click at [118, 308] on button "Endereços" at bounding box center [131, 313] width 159 height 33
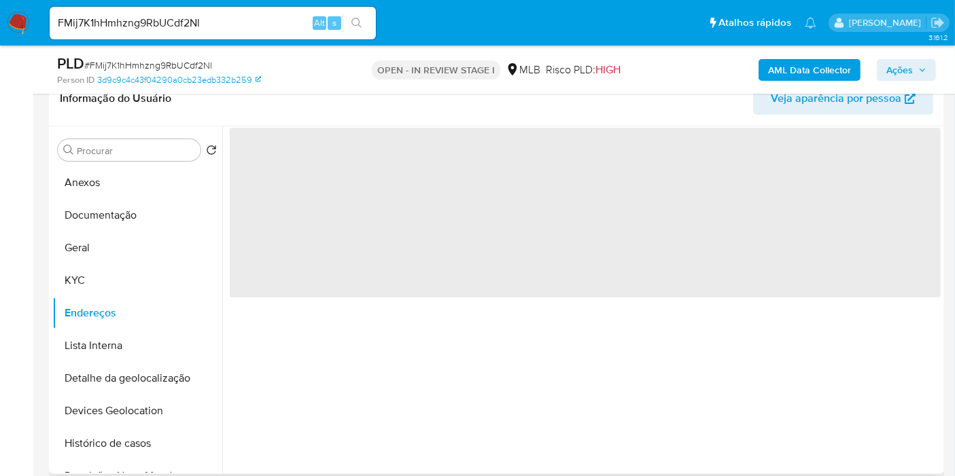
scroll to position [0, 0]
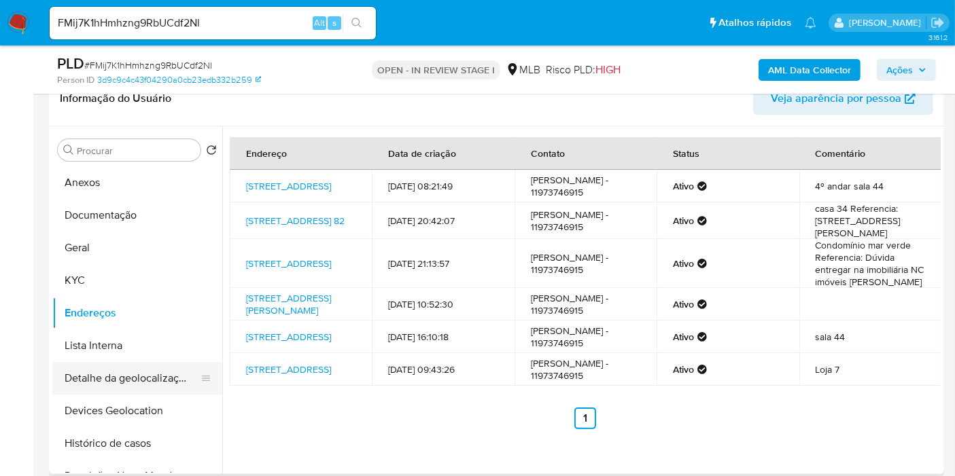
click at [159, 387] on button "Detalhe da geolocalização" at bounding box center [131, 378] width 159 height 33
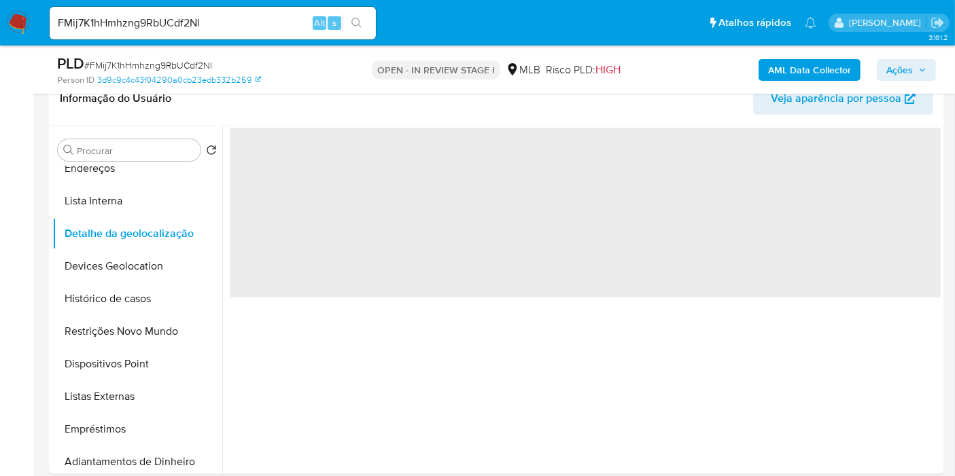
scroll to position [151, 0]
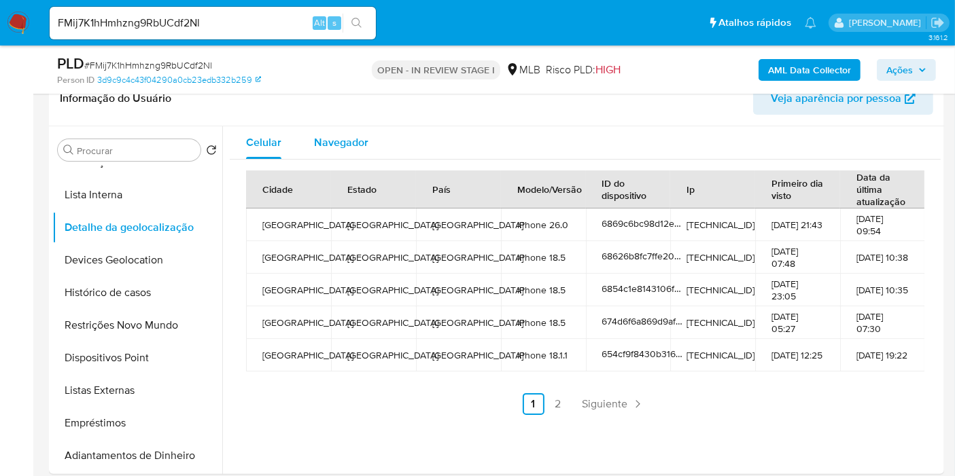
click at [351, 139] on span "Navegador" at bounding box center [341, 143] width 54 height 16
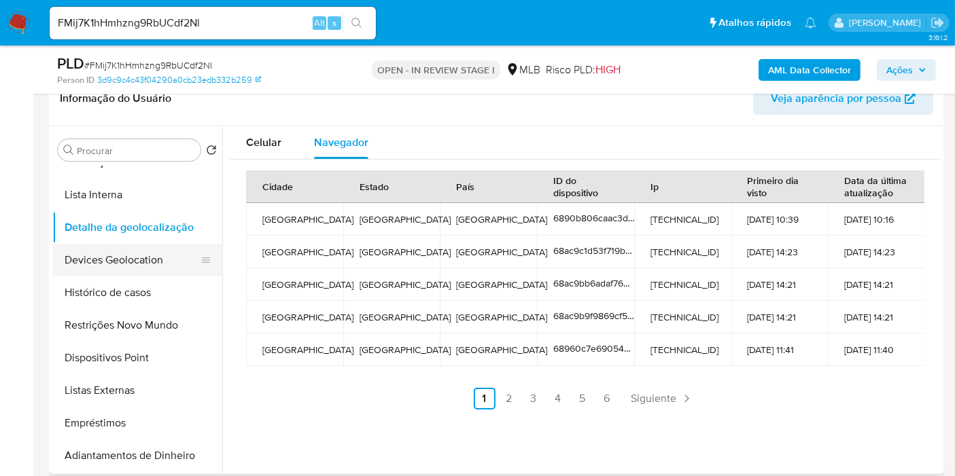
click at [161, 258] on button "Devices Geolocation" at bounding box center [131, 260] width 159 height 33
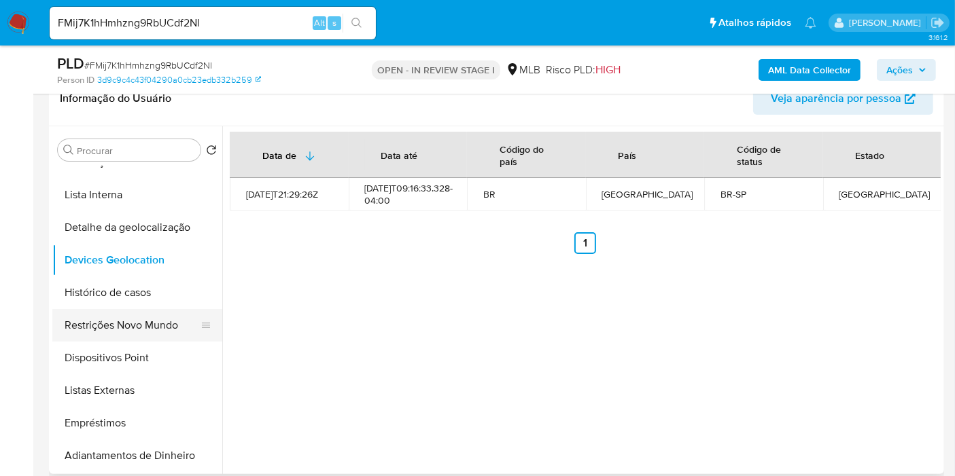
click at [138, 315] on button "Restrições Novo Mundo" at bounding box center [131, 325] width 159 height 33
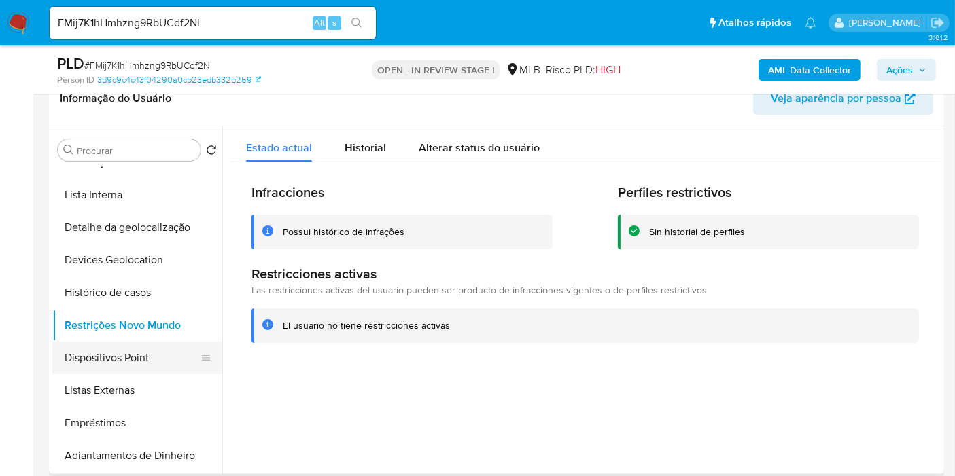
click at [139, 350] on button "Dispositivos Point" at bounding box center [131, 358] width 159 height 33
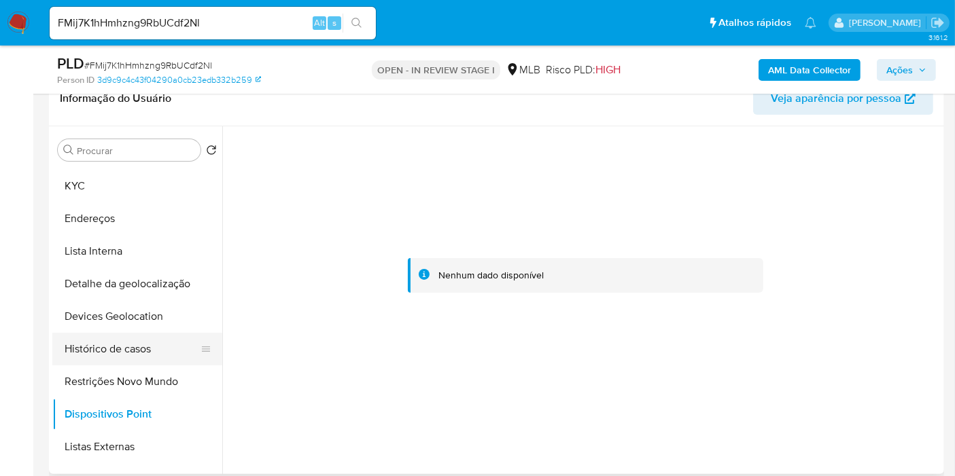
scroll to position [75, 0]
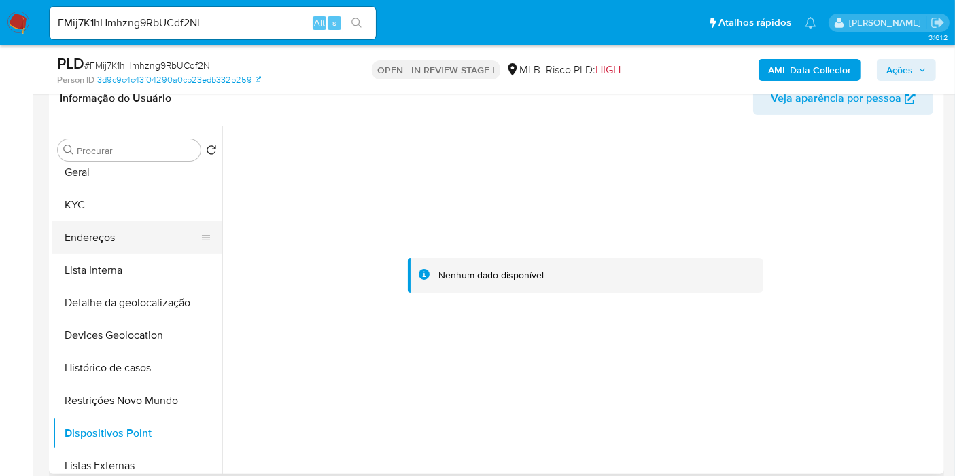
click at [134, 241] on button "Endereços" at bounding box center [131, 238] width 159 height 33
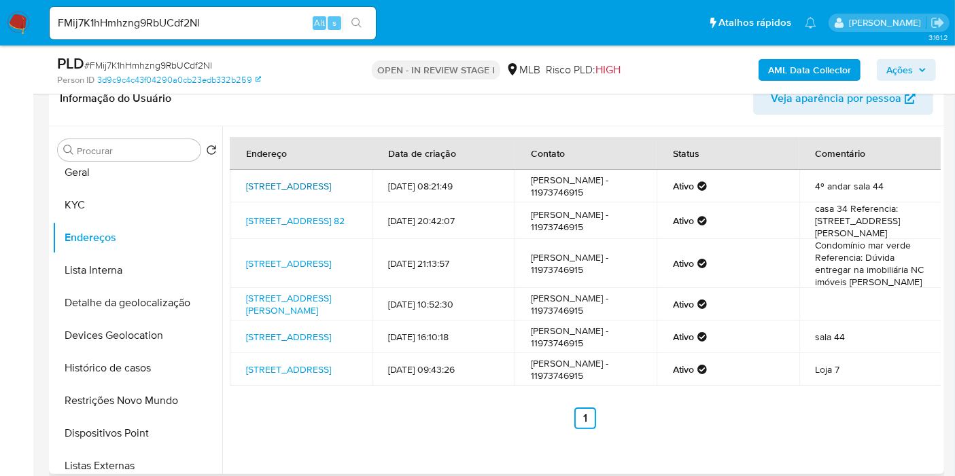
click at [306, 184] on link "Rua Do Triunfo 134, São Paulo, São Paulo, 01212903, Brasil 134" at bounding box center [288, 186] width 85 height 14
click at [137, 205] on button "KYC" at bounding box center [131, 205] width 159 height 33
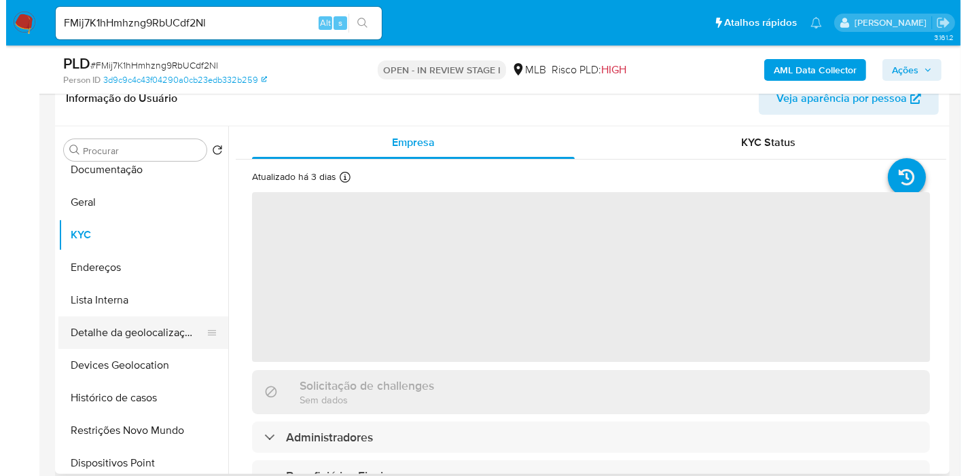
scroll to position [0, 0]
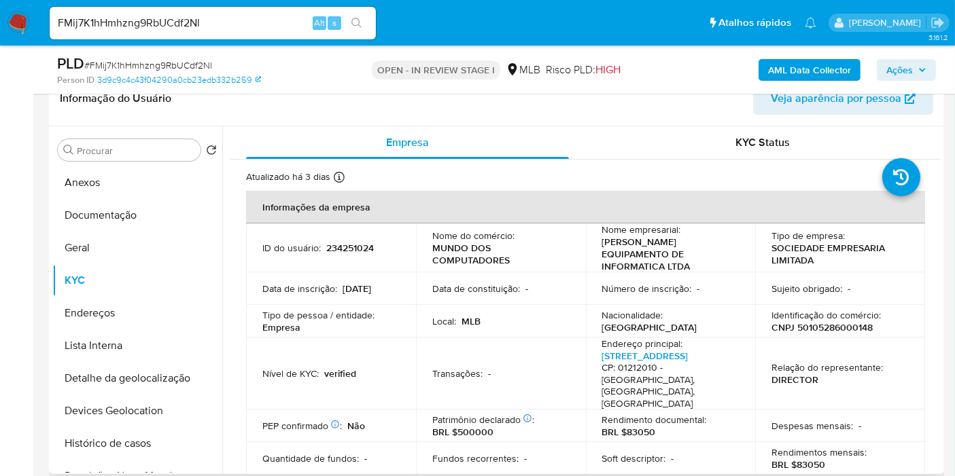
click at [825, 324] on p "CNPJ 50105286000148" at bounding box center [821, 327] width 101 height 12
copy p "50105286000148"
click at [357, 247] on p "234251024" at bounding box center [350, 248] width 48 height 12
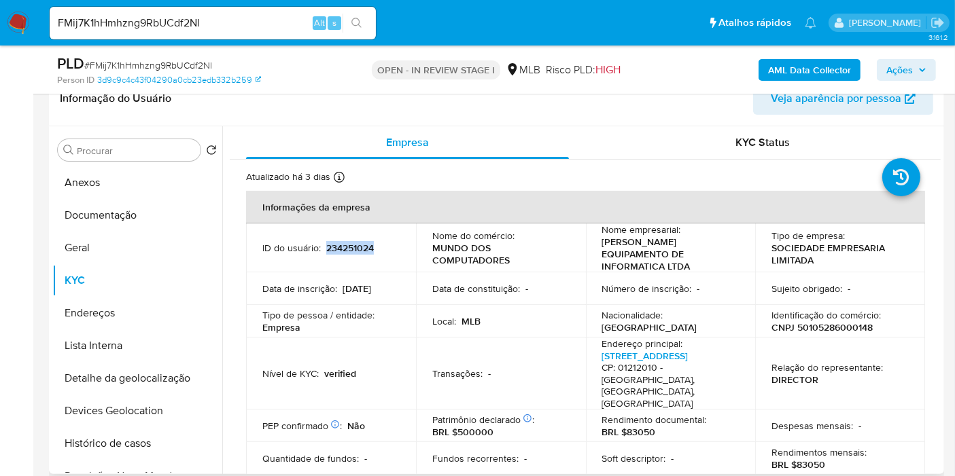
click at [357, 247] on p "234251024" at bounding box center [350, 248] width 48 height 12
copy p "234251024"
click at [99, 214] on button "Documentação" at bounding box center [131, 215] width 159 height 33
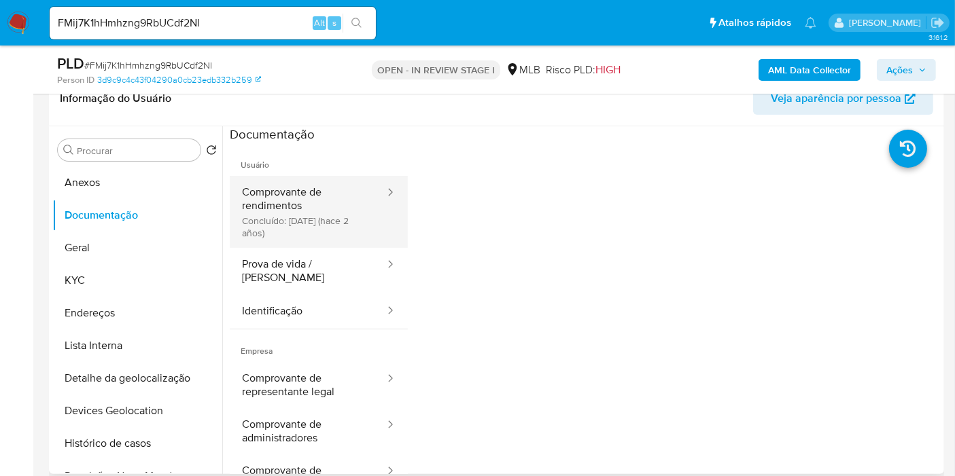
click at [271, 203] on button "Comprovante de rendimentos Concluído: 02/02/2024 (hace 2 años)" at bounding box center [308, 212] width 156 height 72
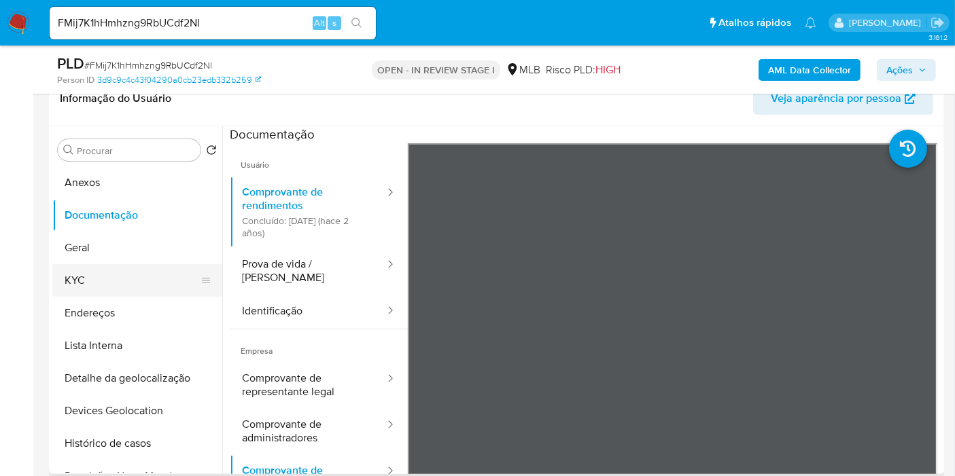
click at [130, 284] on button "KYC" at bounding box center [131, 280] width 159 height 33
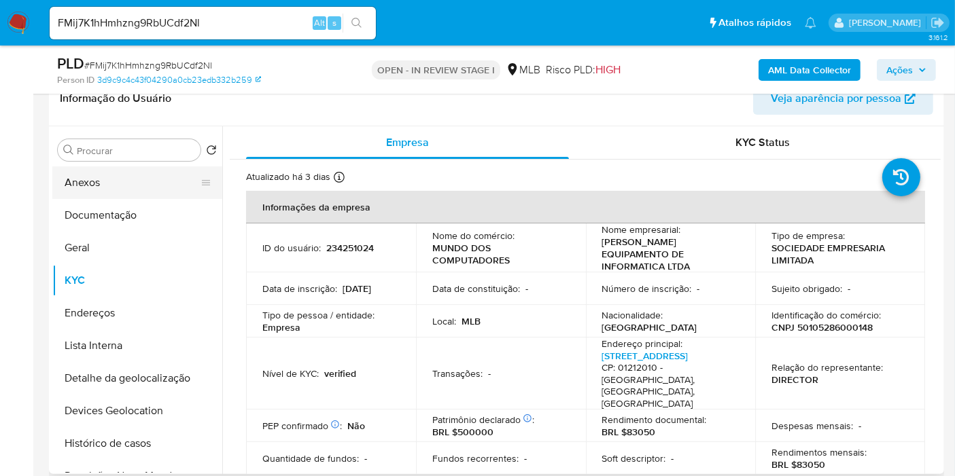
click at [86, 183] on button "Anexos" at bounding box center [131, 182] width 159 height 33
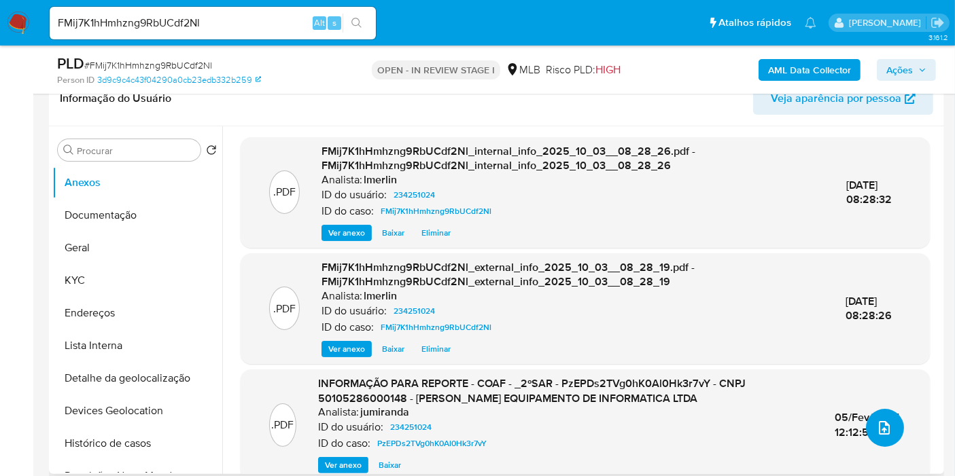
click at [878, 444] on button "upload-file" at bounding box center [885, 428] width 38 height 38
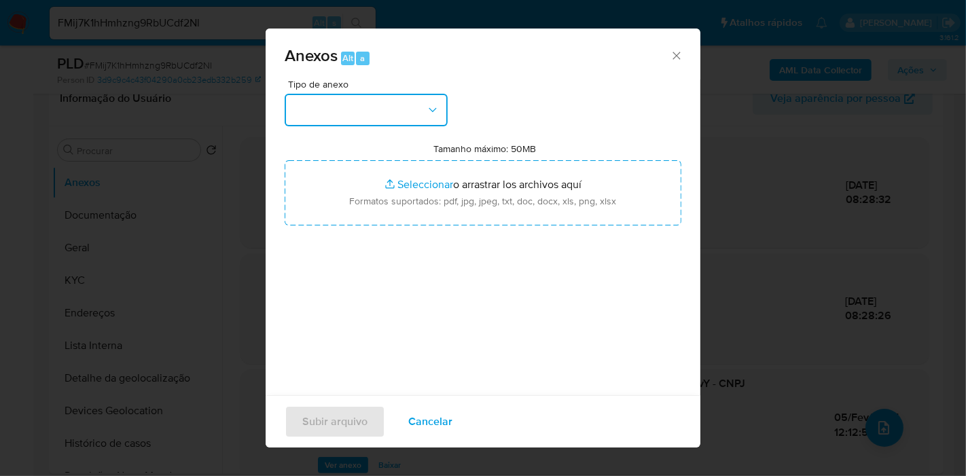
click at [409, 121] on button "button" at bounding box center [366, 110] width 163 height 33
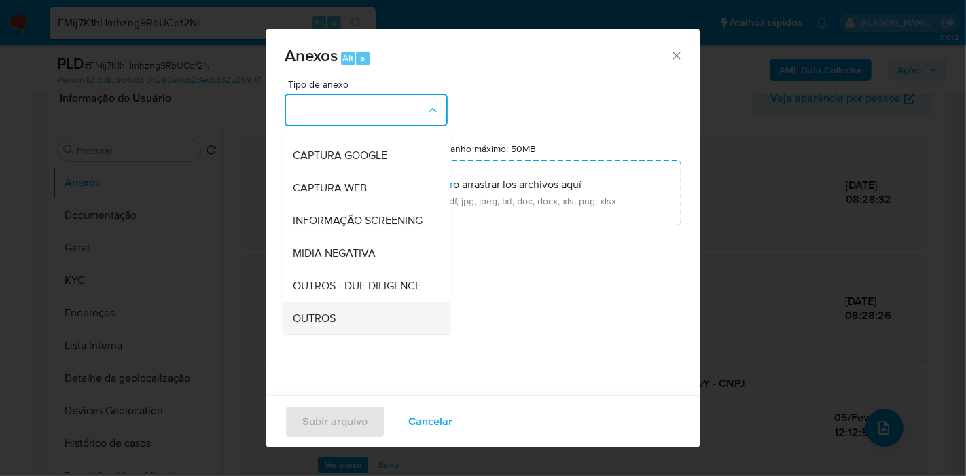
scroll to position [151, 0]
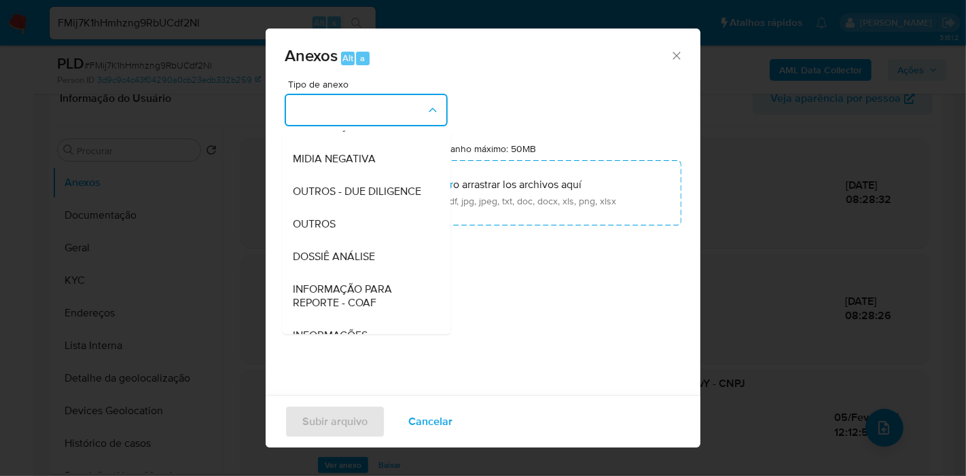
drag, startPoint x: 355, startPoint y: 279, endPoint x: 417, endPoint y: 236, distance: 75.2
click at [355, 264] on span "DOSSIÊ ANÁLISE" at bounding box center [334, 257] width 82 height 14
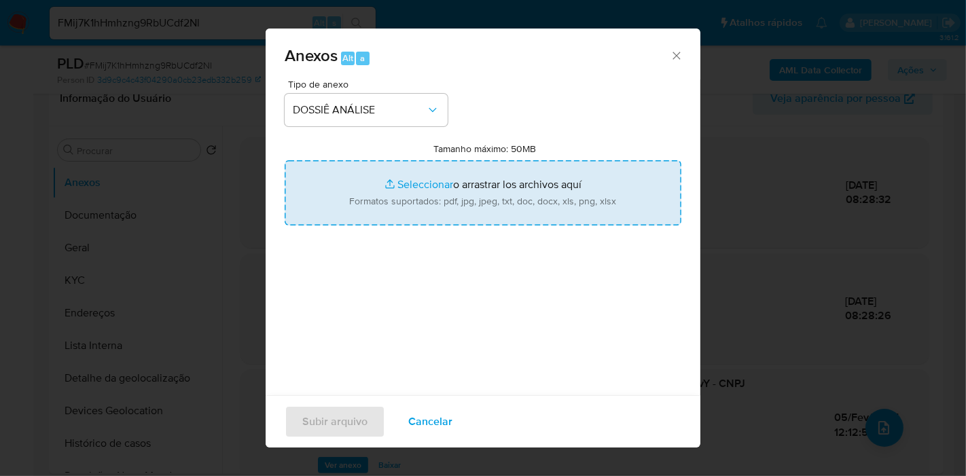
click at [452, 200] on input "Tamanho máximo: 50MB Seleccionar archivos" at bounding box center [483, 192] width 397 height 65
type input "C:\fakepath\SAR - XXX - CNPJ 50105286000148 - ADRIANO ARAUJO EQUIPAMENTO DE INF…"
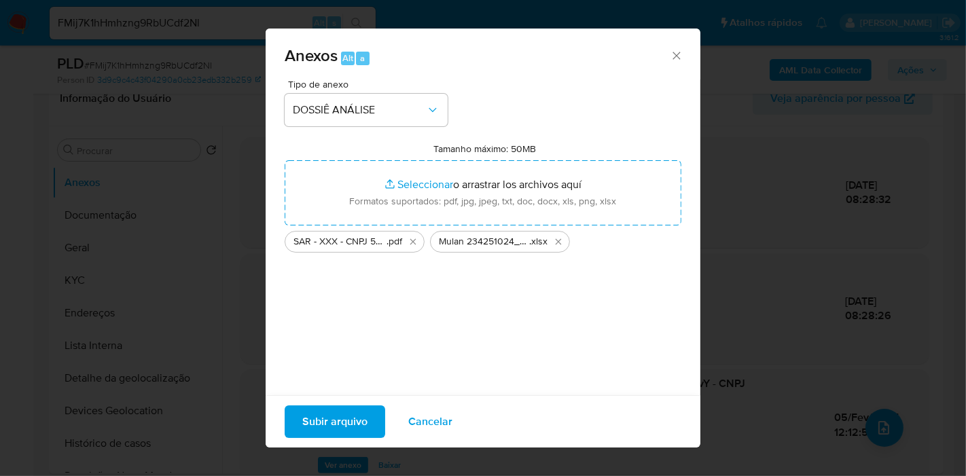
click at [334, 426] on span "Subir arquivo" at bounding box center [334, 422] width 65 height 30
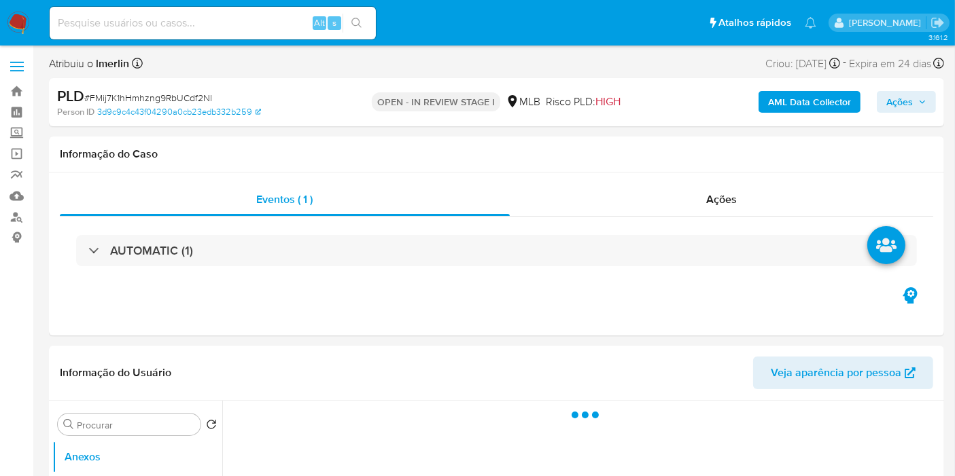
select select "10"
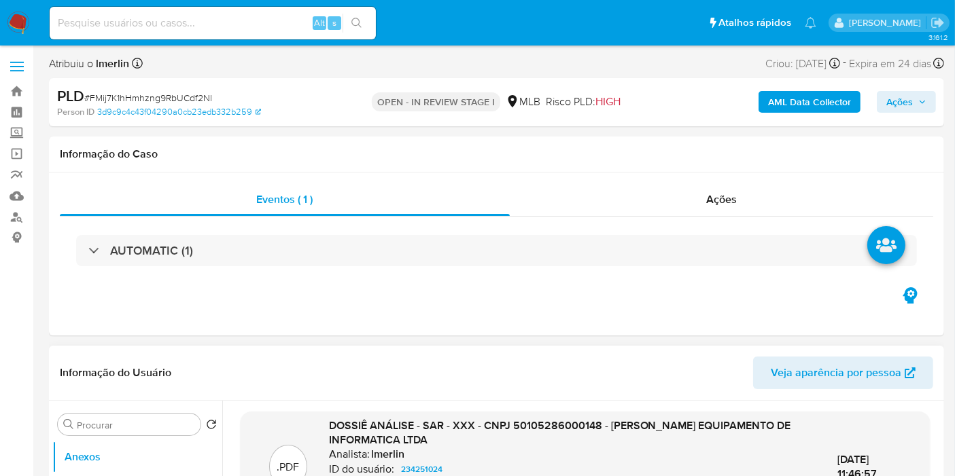
click at [576, 358] on header "Informação do Usuário Veja aparência por pessoa" at bounding box center [496, 373] width 873 height 33
click at [692, 211] on div "Ações" at bounding box center [722, 199] width 424 height 33
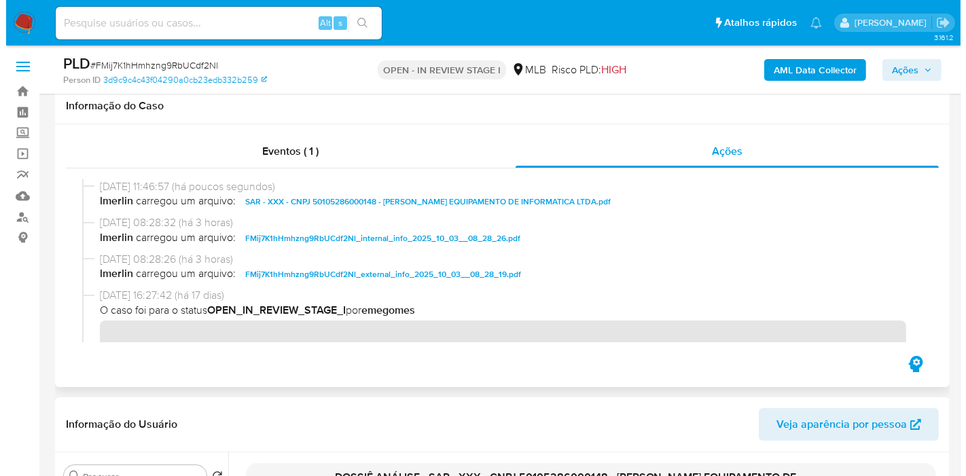
scroll to position [302, 0]
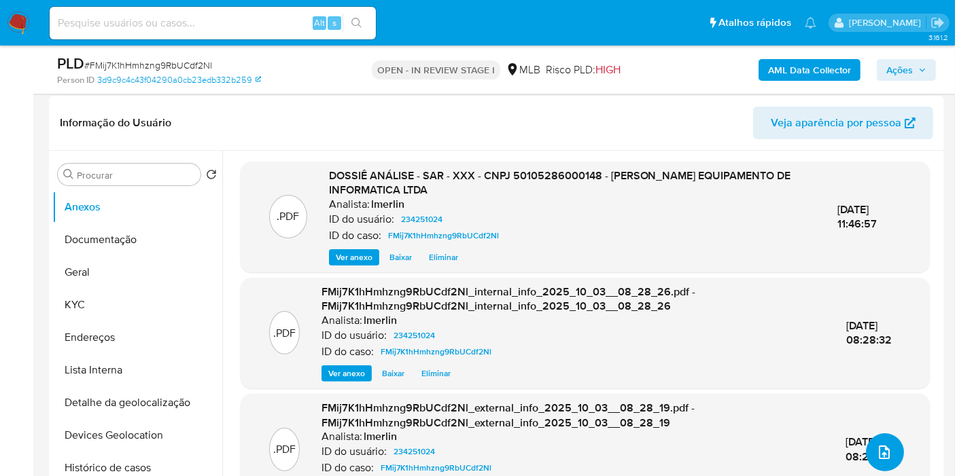
click at [881, 461] on button "upload-file" at bounding box center [885, 453] width 38 height 38
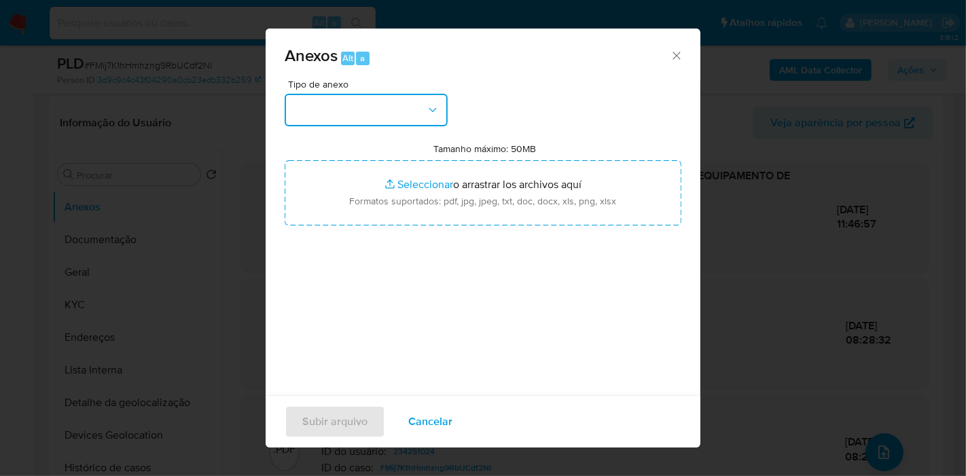
click at [381, 106] on button "button" at bounding box center [366, 110] width 163 height 33
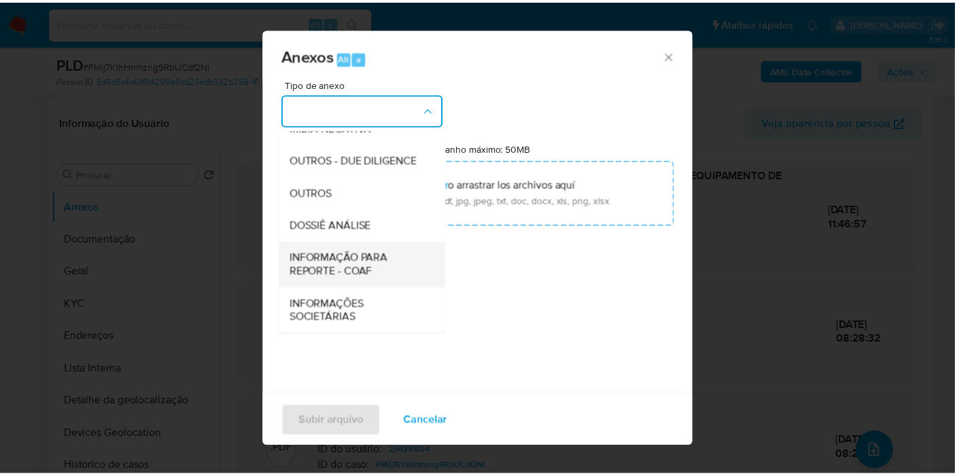
scroll to position [209, 0]
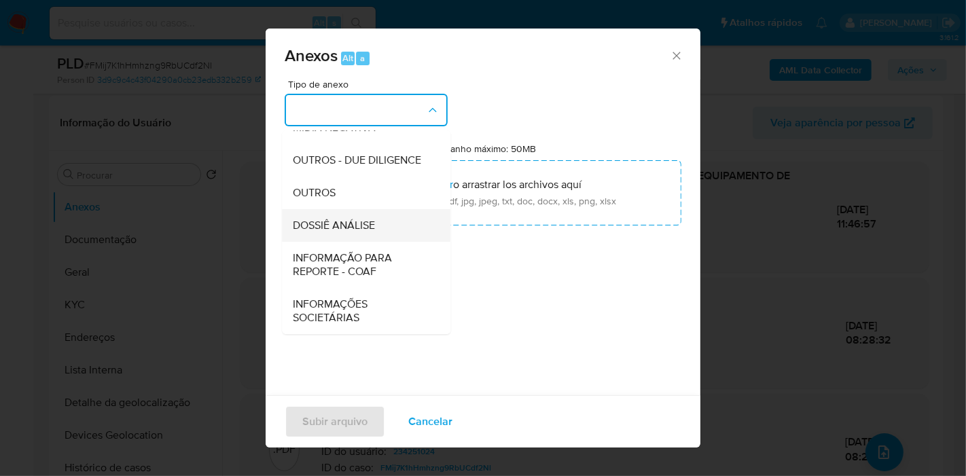
click at [385, 226] on div "DOSSIÊ ANÁLISE" at bounding box center [362, 225] width 139 height 33
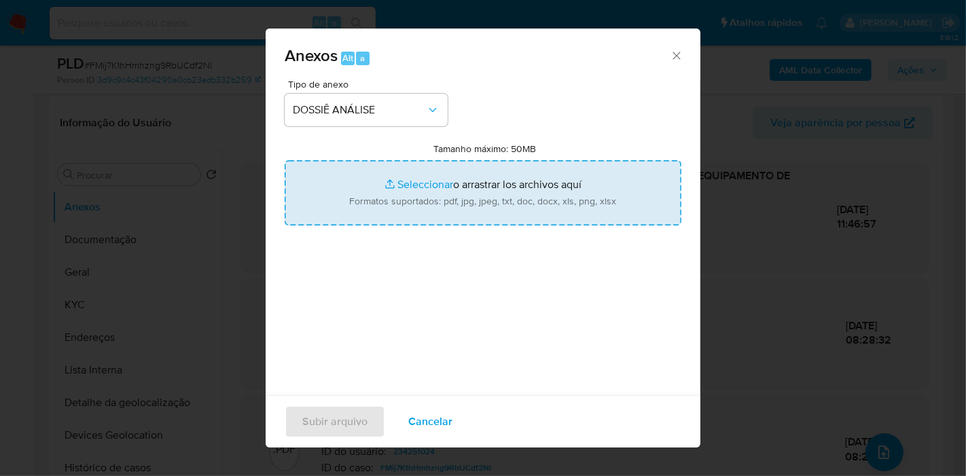
click at [444, 189] on input "Tamanho máximo: 50MB Seleccionar archivos" at bounding box center [483, 192] width 397 height 65
type input "C:\fakepath\Mulan 234251024_2025_10_03_07_40_57.xlsx"
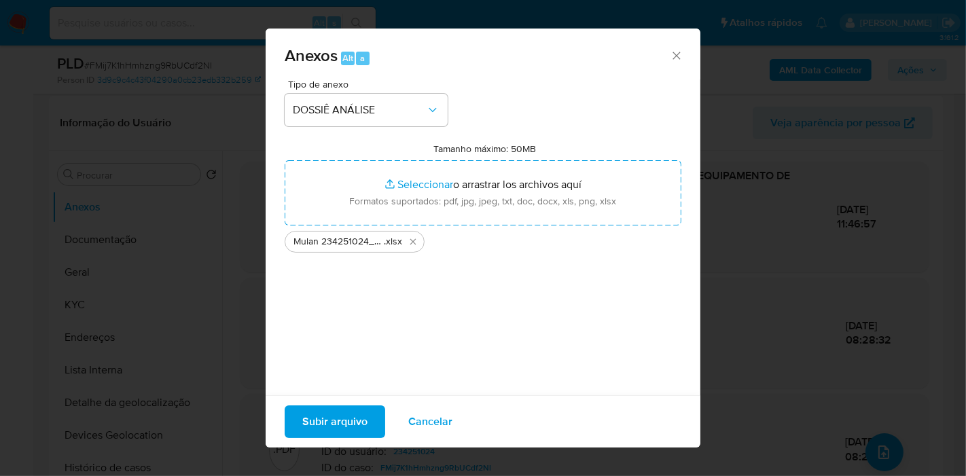
click at [343, 420] on span "Subir arquivo" at bounding box center [334, 422] width 65 height 30
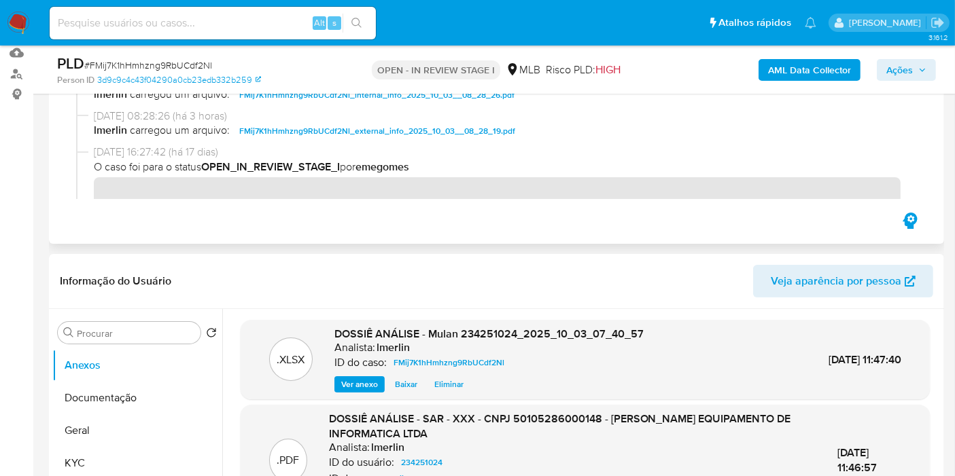
scroll to position [0, 0]
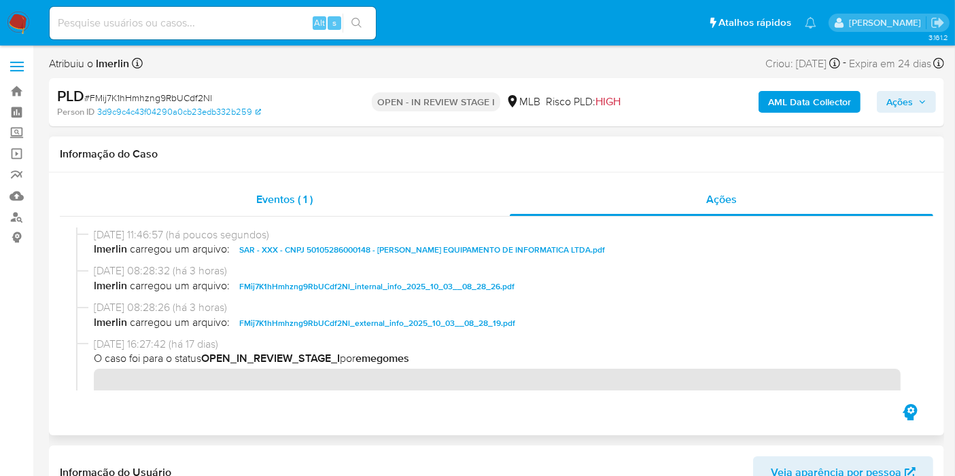
click at [368, 209] on div "Eventos ( 1 )" at bounding box center [285, 199] width 450 height 33
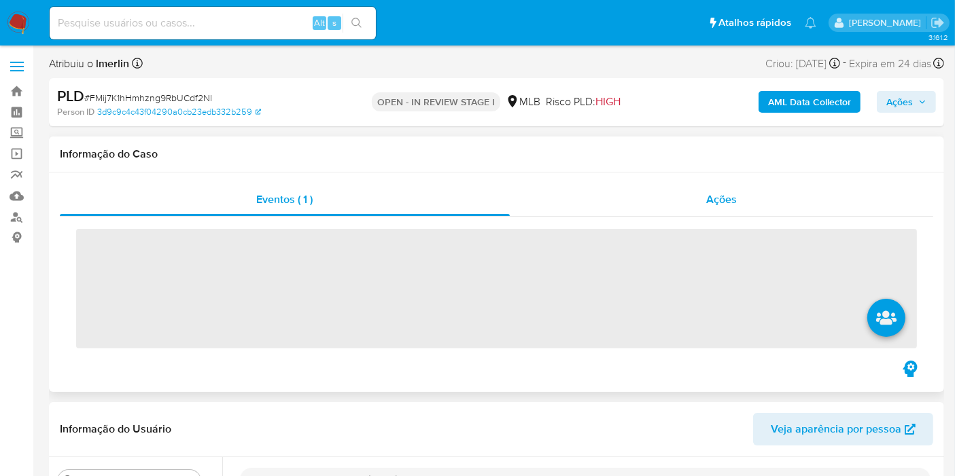
click at [708, 204] on span "Ações" at bounding box center [721, 200] width 31 height 16
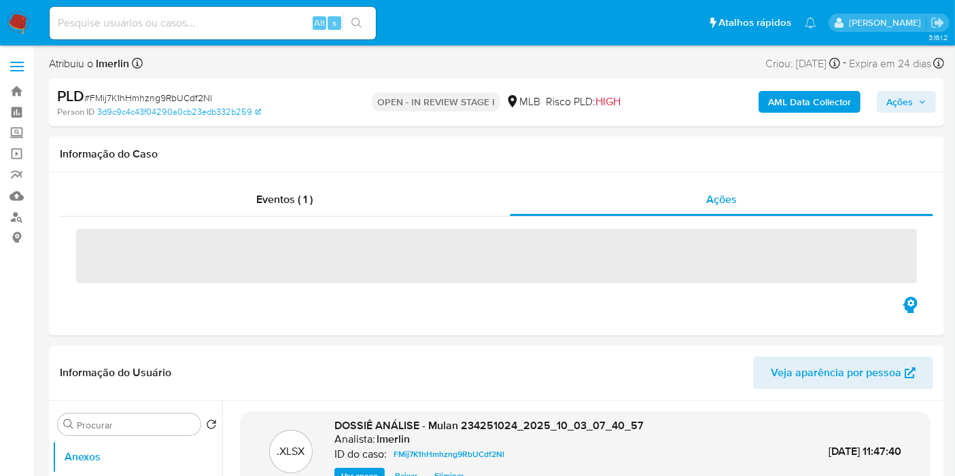
click at [913, 97] on span "Ações" at bounding box center [906, 101] width 40 height 19
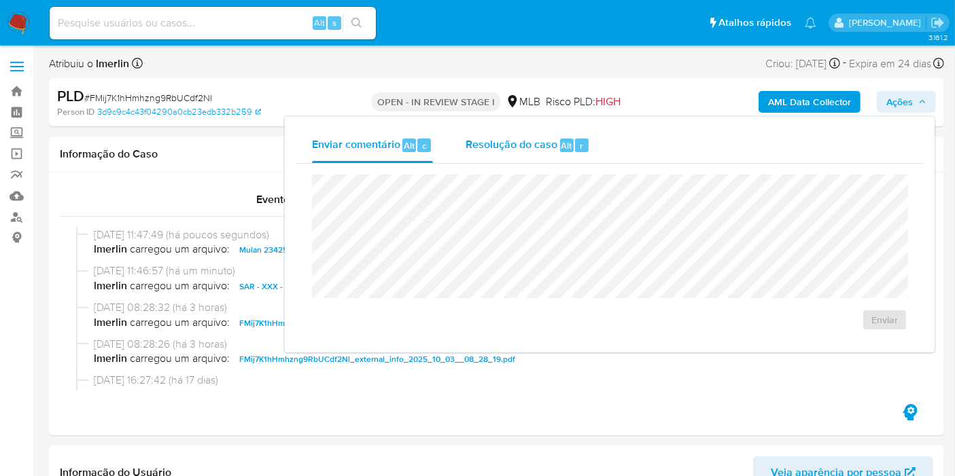
click at [497, 147] on span "Resolução do caso" at bounding box center [512, 145] width 92 height 16
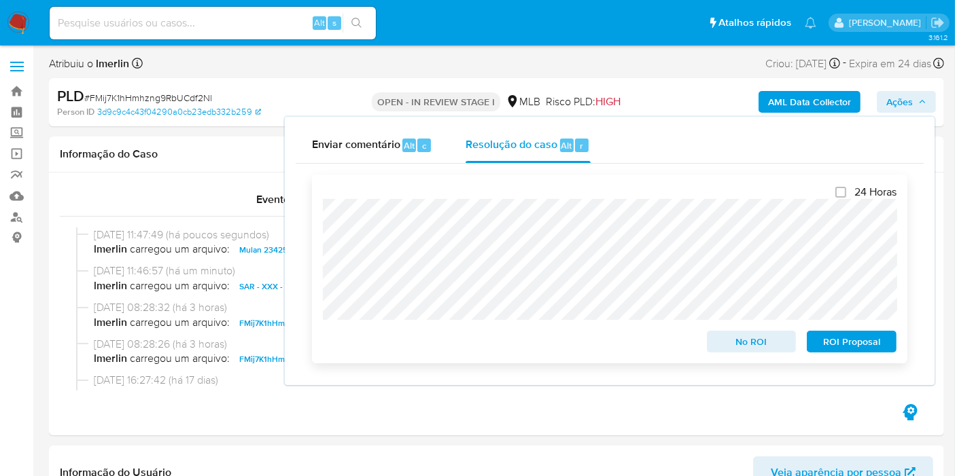
click at [830, 344] on span "ROI Proposal" at bounding box center [851, 341] width 71 height 19
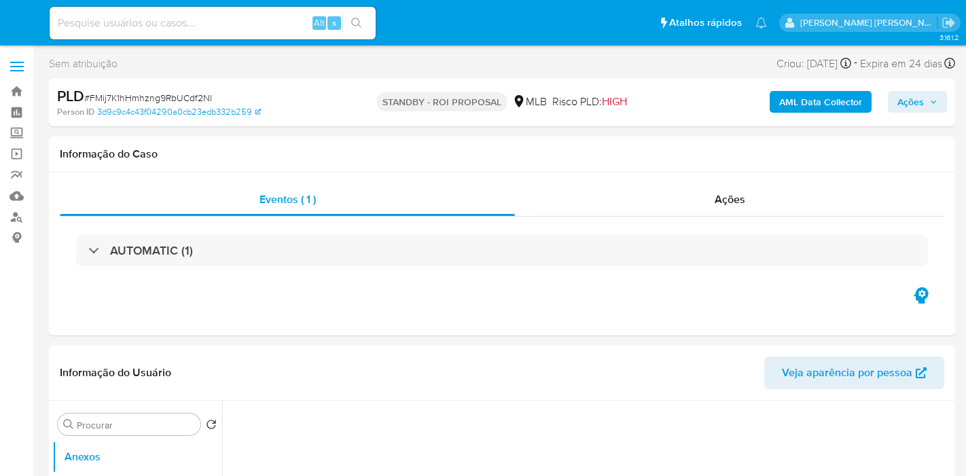
select select "10"
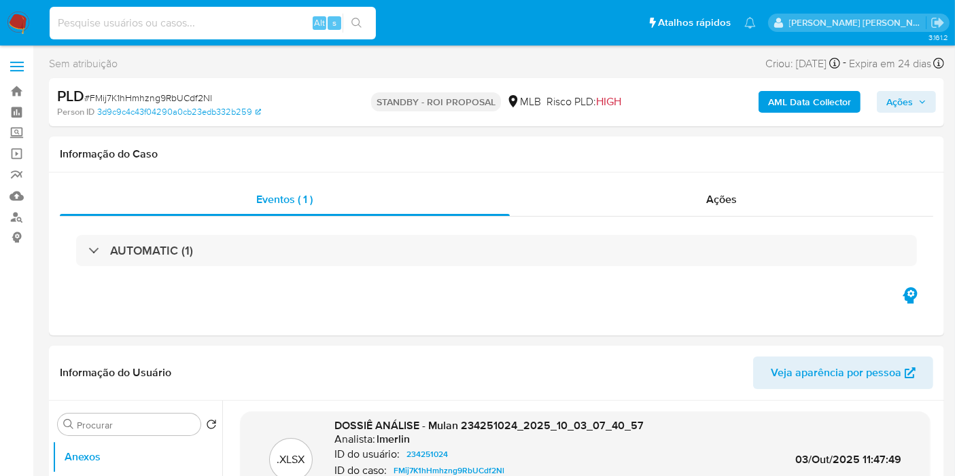
click at [207, 20] on input at bounding box center [213, 23] width 326 height 18
click at [12, 22] on img at bounding box center [18, 23] width 23 height 23
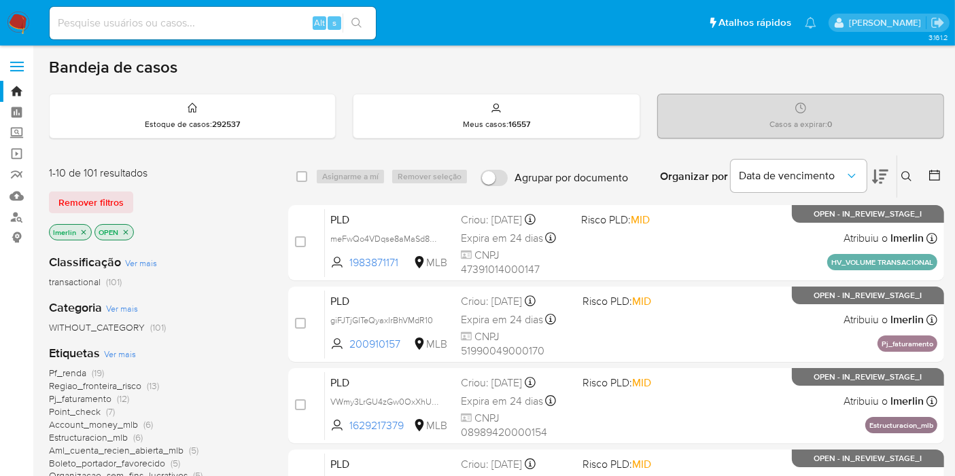
click at [83, 230] on icon "close-filter" at bounding box center [84, 232] width 5 height 5
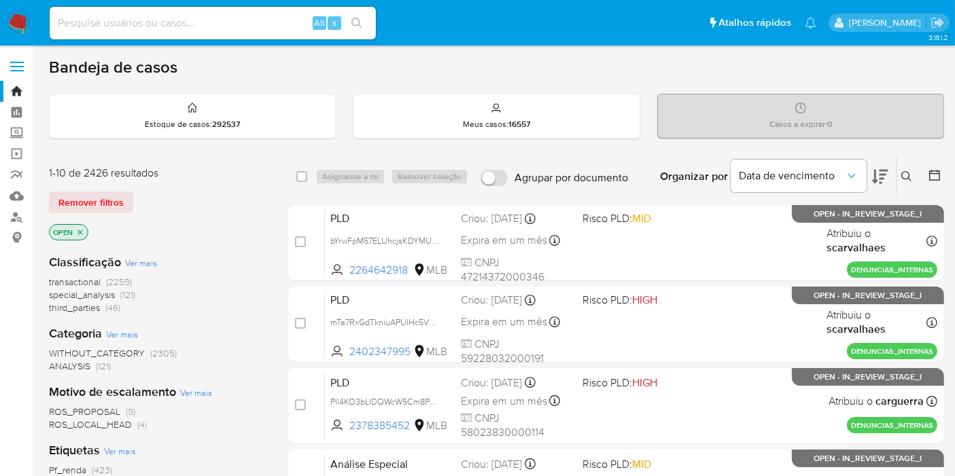
click at [269, 30] on input at bounding box center [213, 23] width 326 height 18
paste input "cz2koyzR1nIfMNZzU8AgnBEd"
type input "cz2koyzR1nIfMNZzU8AgnBEd"
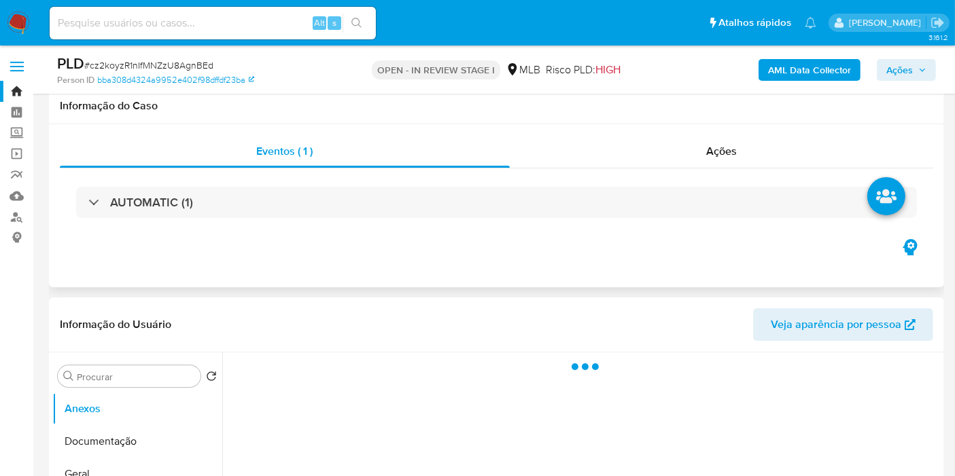
select select "10"
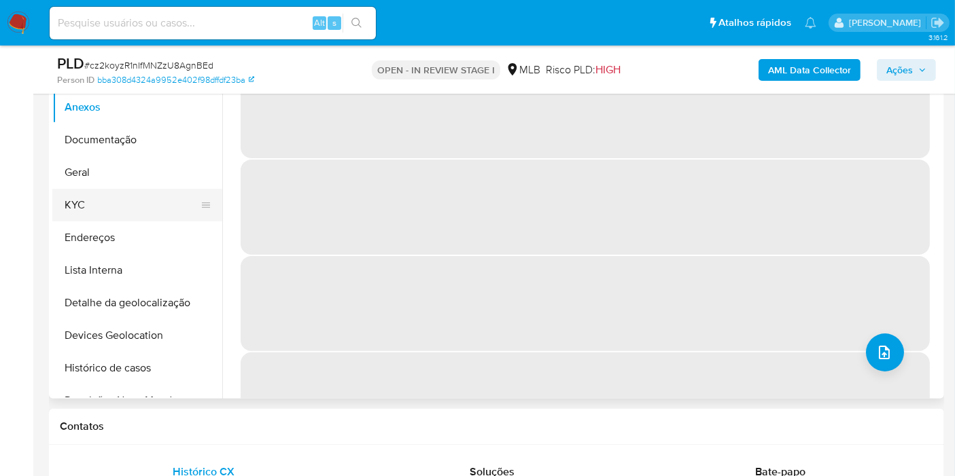
click at [129, 193] on button "KYC" at bounding box center [131, 205] width 159 height 33
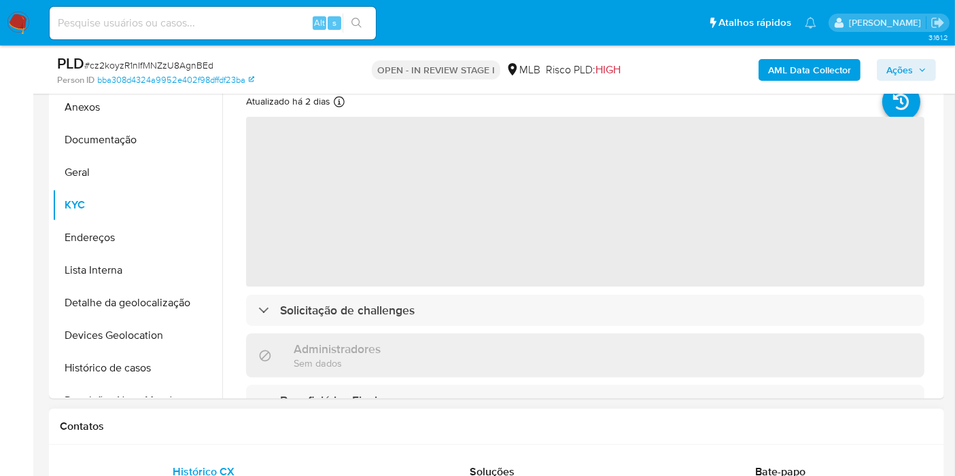
scroll to position [226, 0]
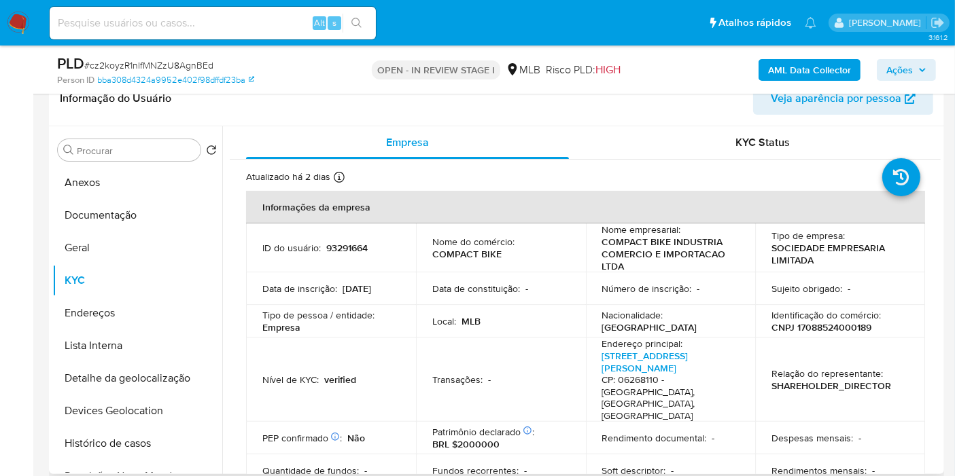
click at [835, 329] on p "CNPJ 17088524000189" at bounding box center [821, 327] width 100 height 12
copy p "17088524000189"
click at [107, 436] on button "Histórico de casos" at bounding box center [131, 443] width 159 height 33
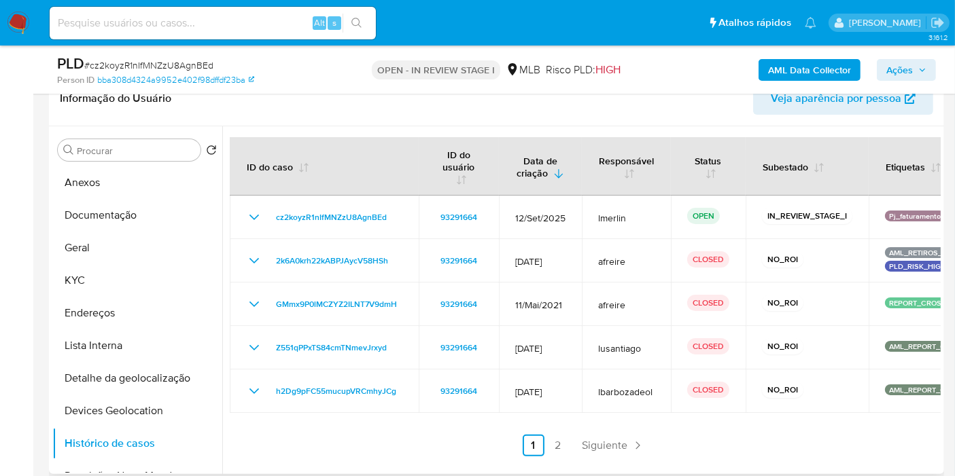
click at [555, 440] on link "2" at bounding box center [558, 446] width 22 height 22
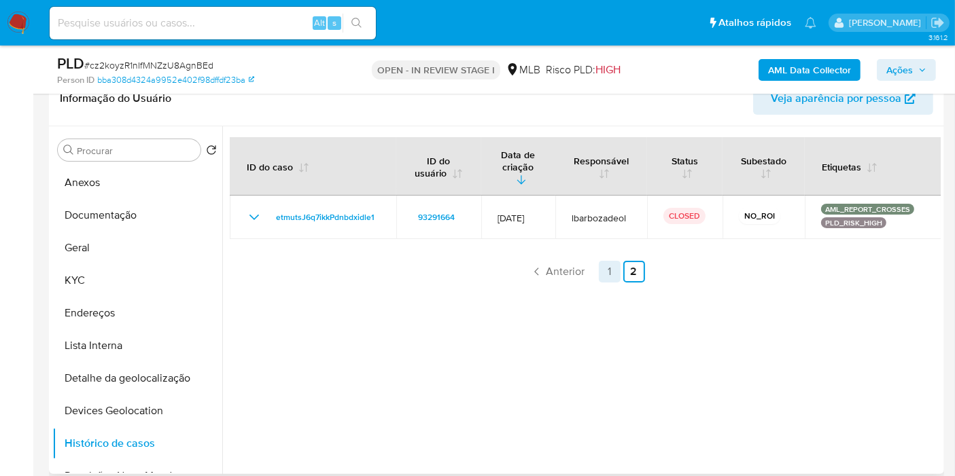
click at [605, 275] on link "1" at bounding box center [610, 272] width 22 height 22
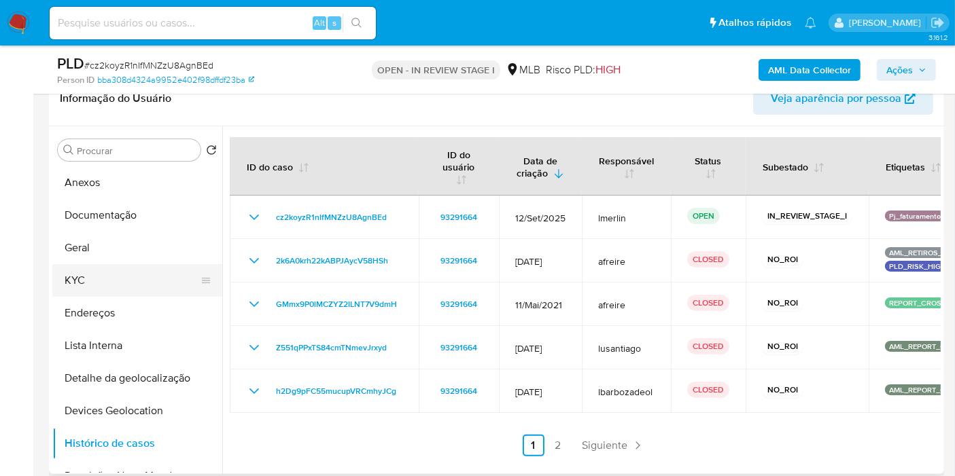
click at [124, 284] on button "KYC" at bounding box center [131, 280] width 159 height 33
